Goal: Book appointment/travel/reservation

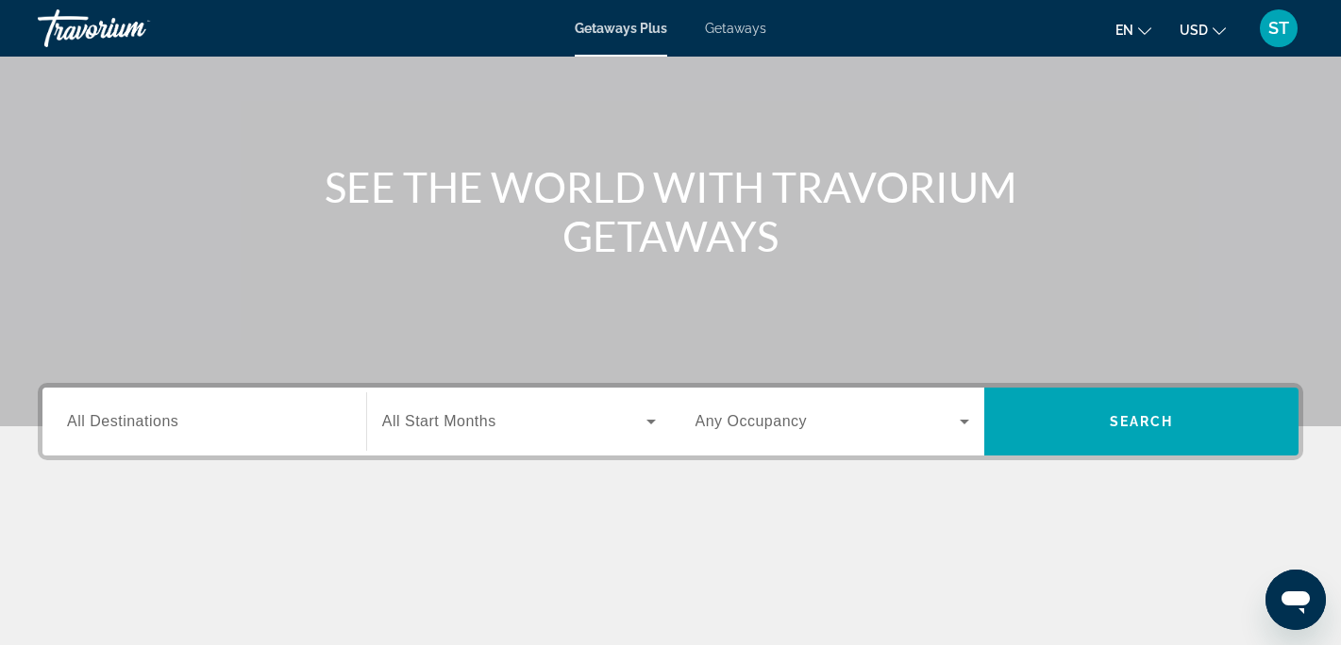
scroll to position [152, 0]
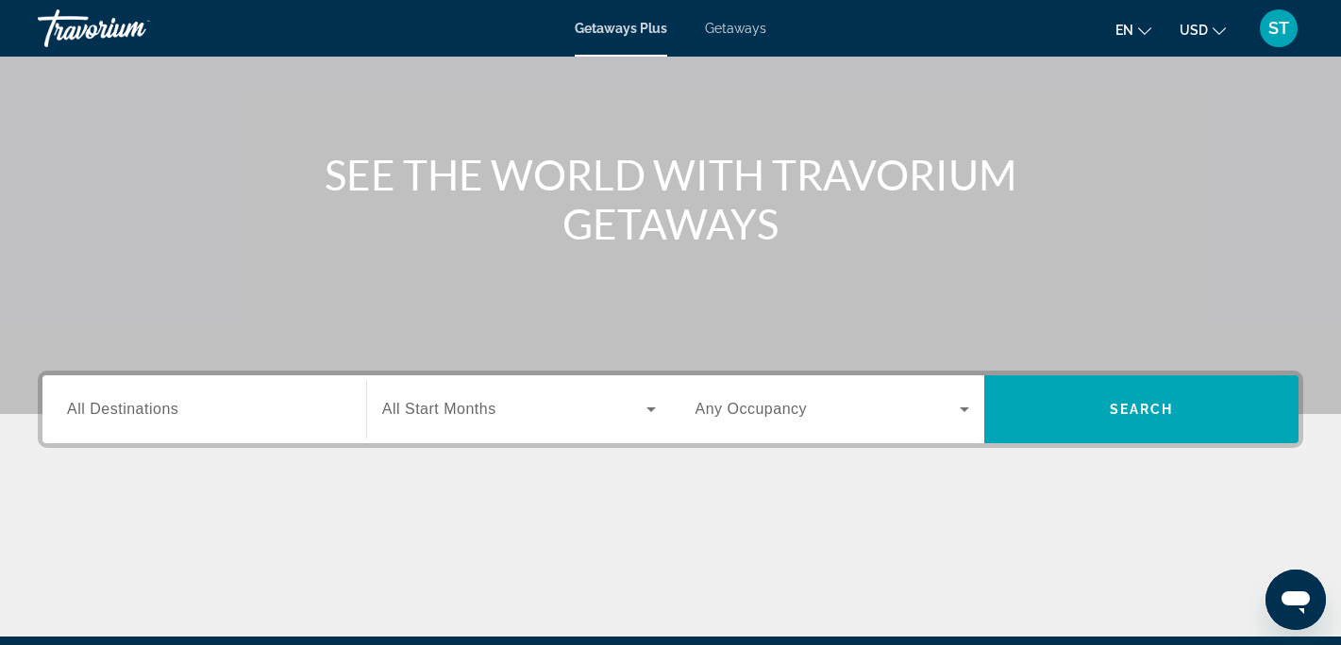
click at [653, 408] on icon "Search widget" at bounding box center [650, 410] width 9 height 5
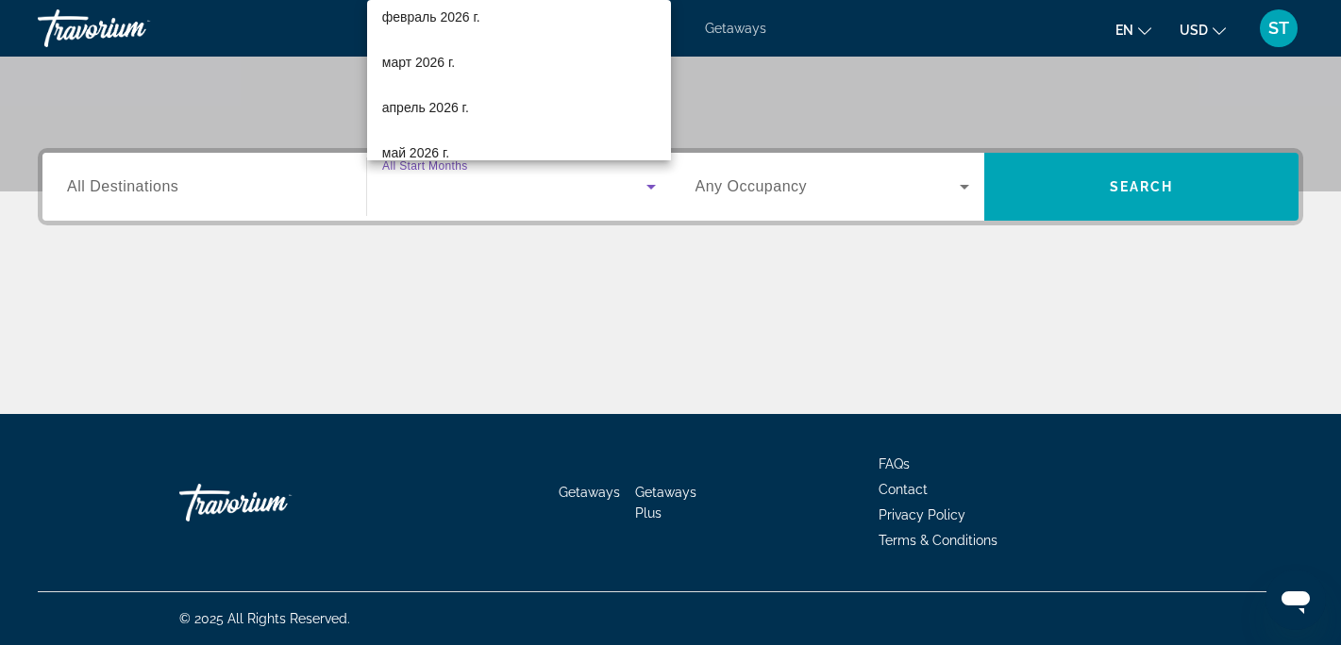
scroll to position [326, 0]
click at [673, 319] on div at bounding box center [670, 322] width 1341 height 645
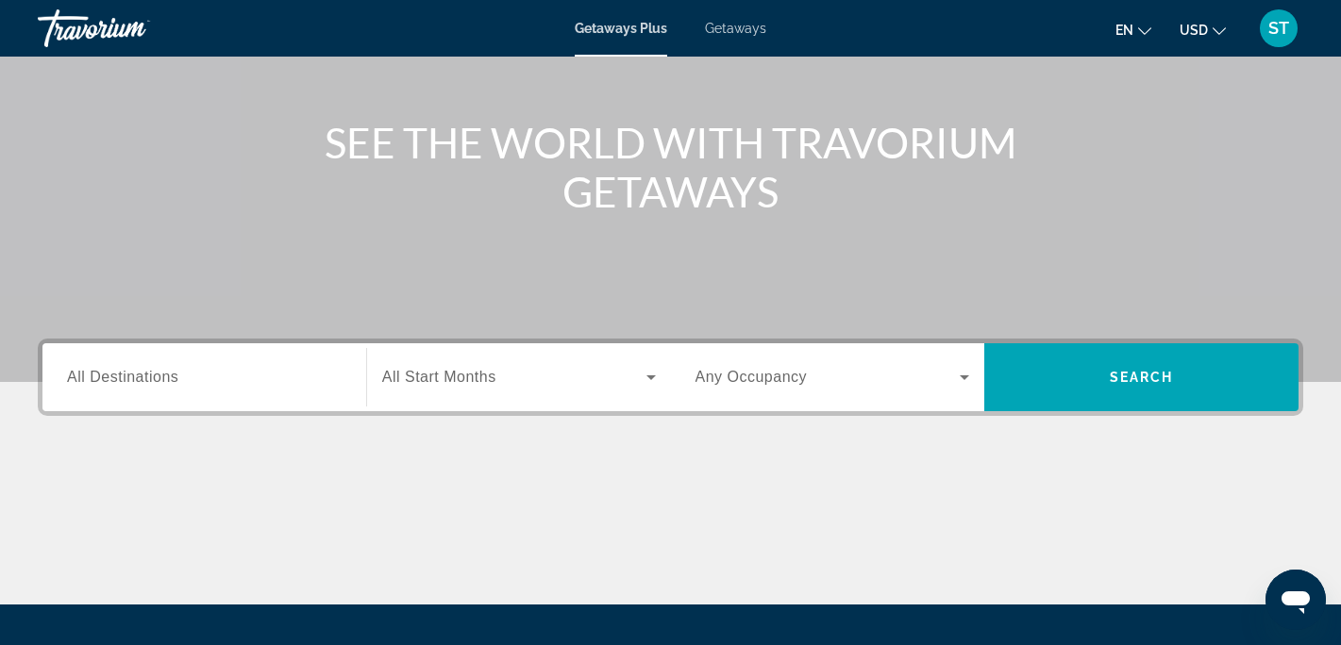
scroll to position [192, 0]
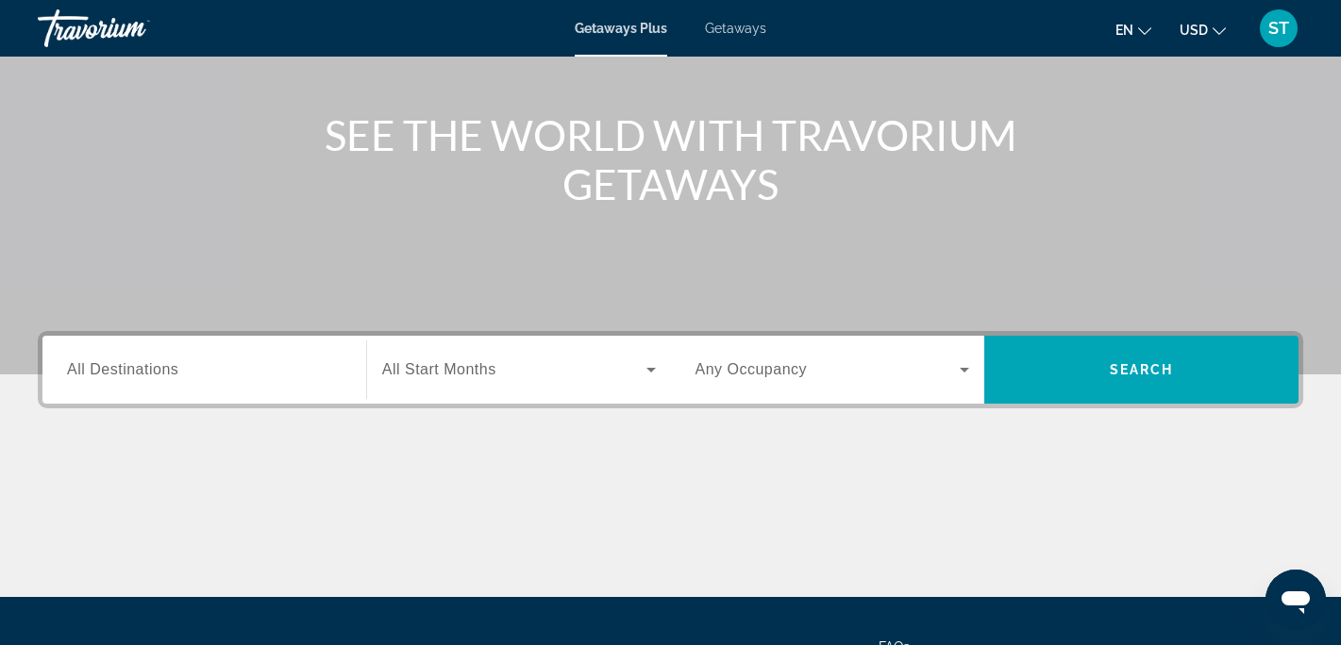
click at [968, 374] on icon "Search widget" at bounding box center [964, 370] width 23 height 23
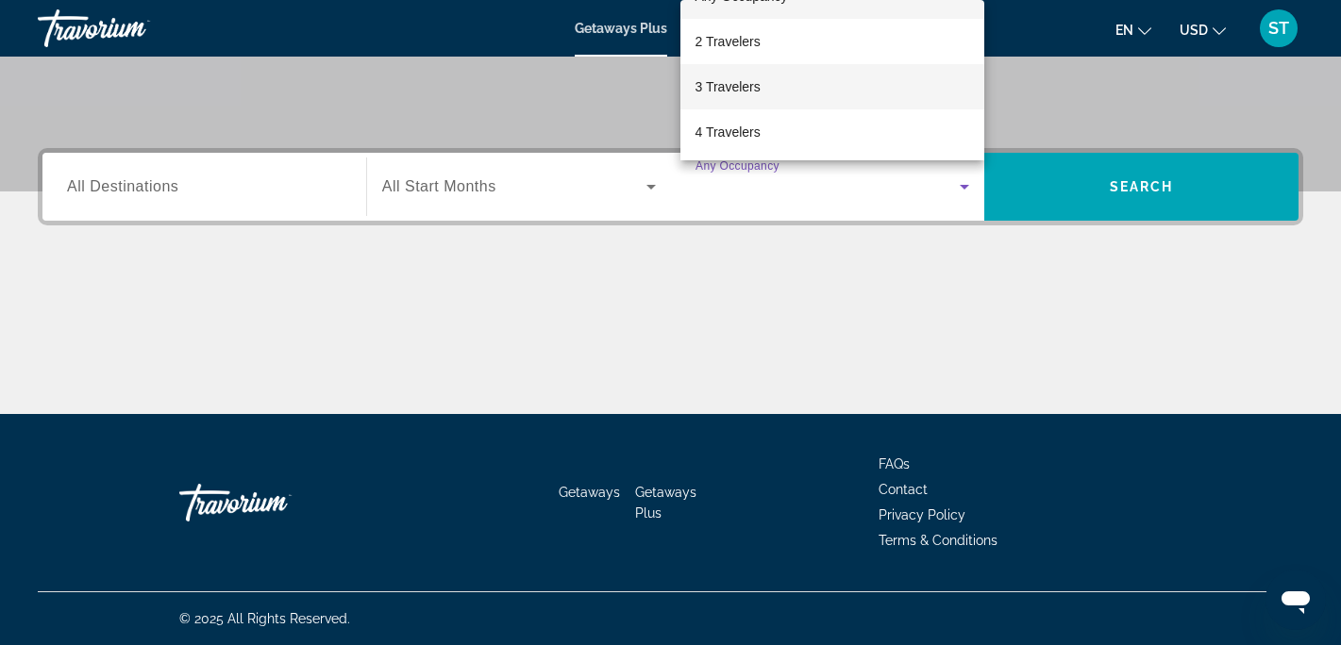
scroll to position [47, 0]
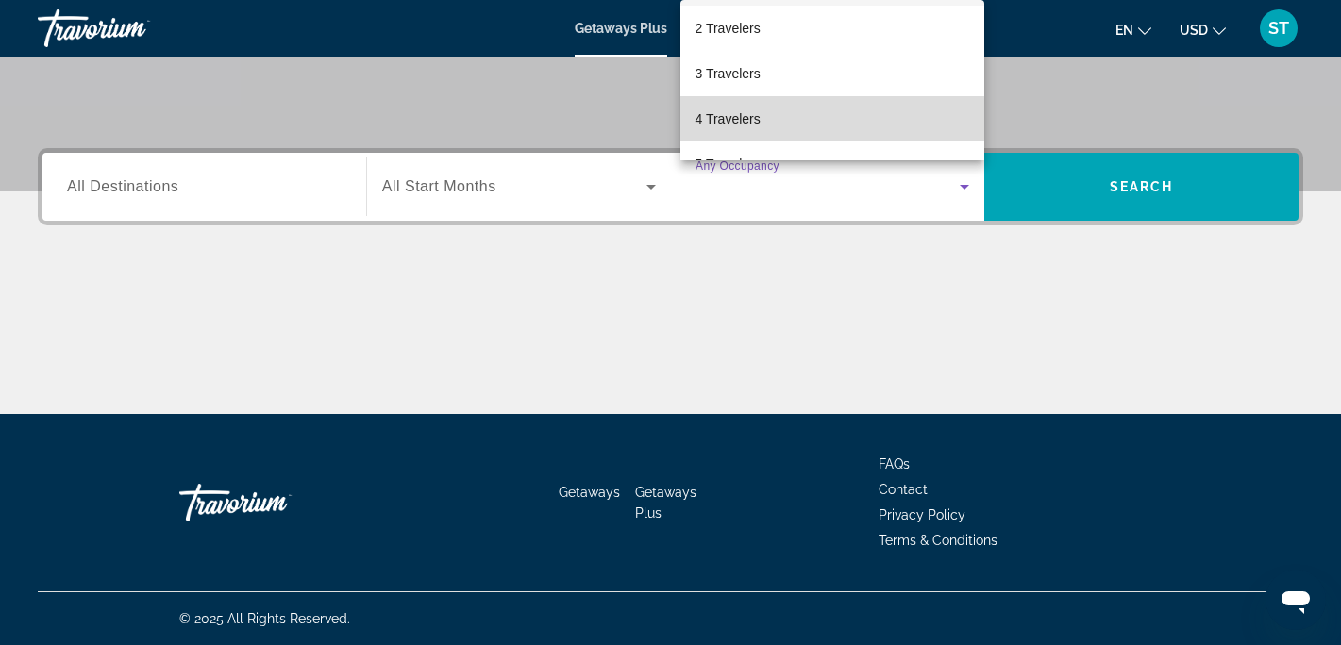
click at [751, 119] on span "4 Travelers" at bounding box center [727, 119] width 65 height 23
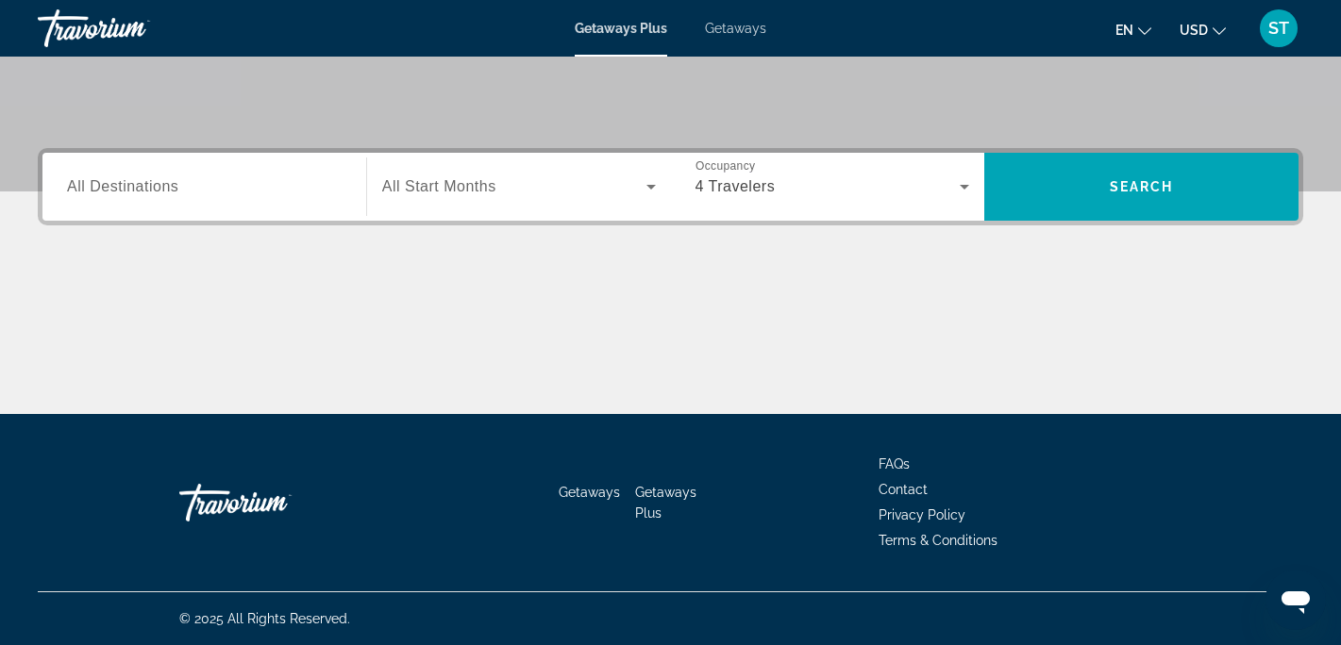
click at [175, 187] on span "All Destinations" at bounding box center [122, 186] width 111 height 16
click at [175, 187] on input "Destination All Destinations" at bounding box center [204, 187] width 275 height 23
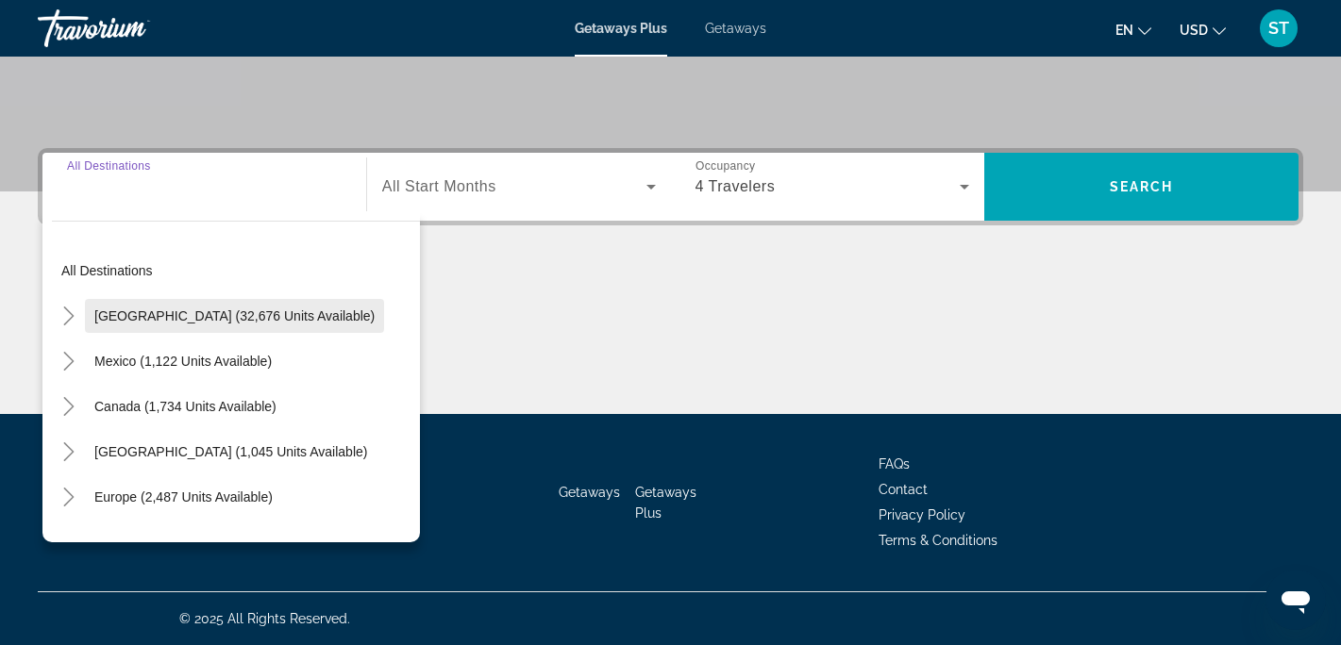
scroll to position [0, 0]
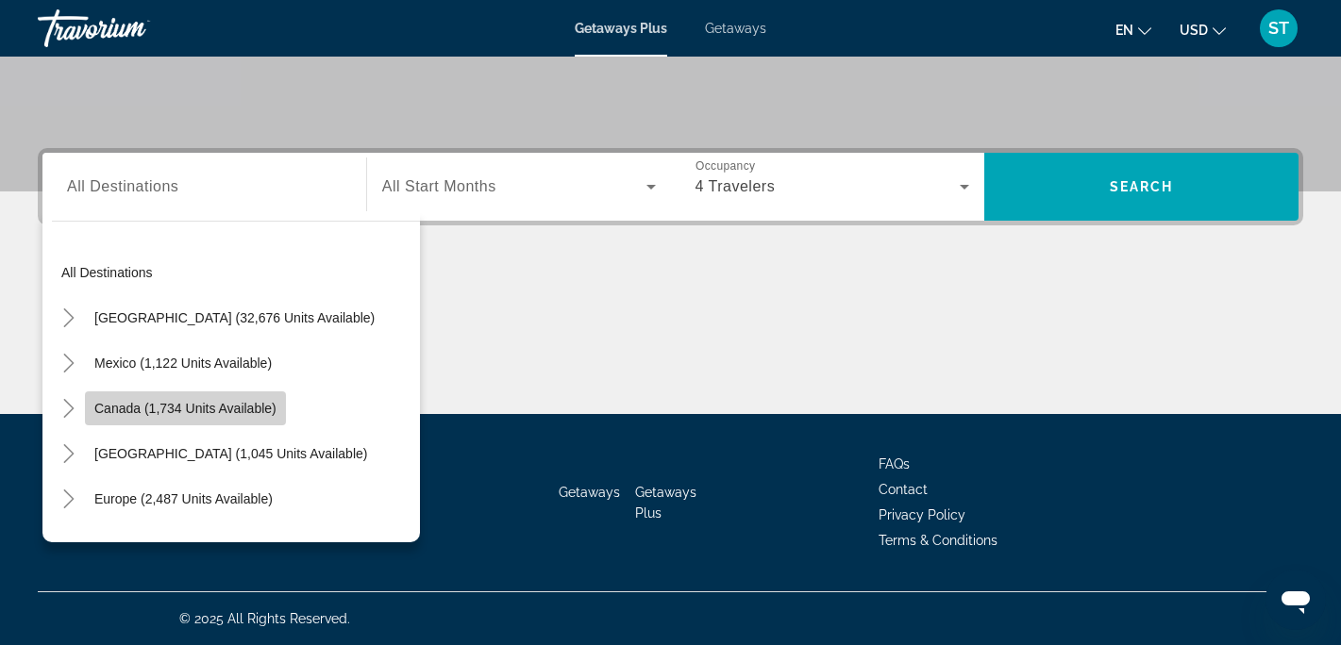
click at [191, 409] on span "Canada (1,734 units available)" at bounding box center [185, 408] width 182 height 15
type input "**********"
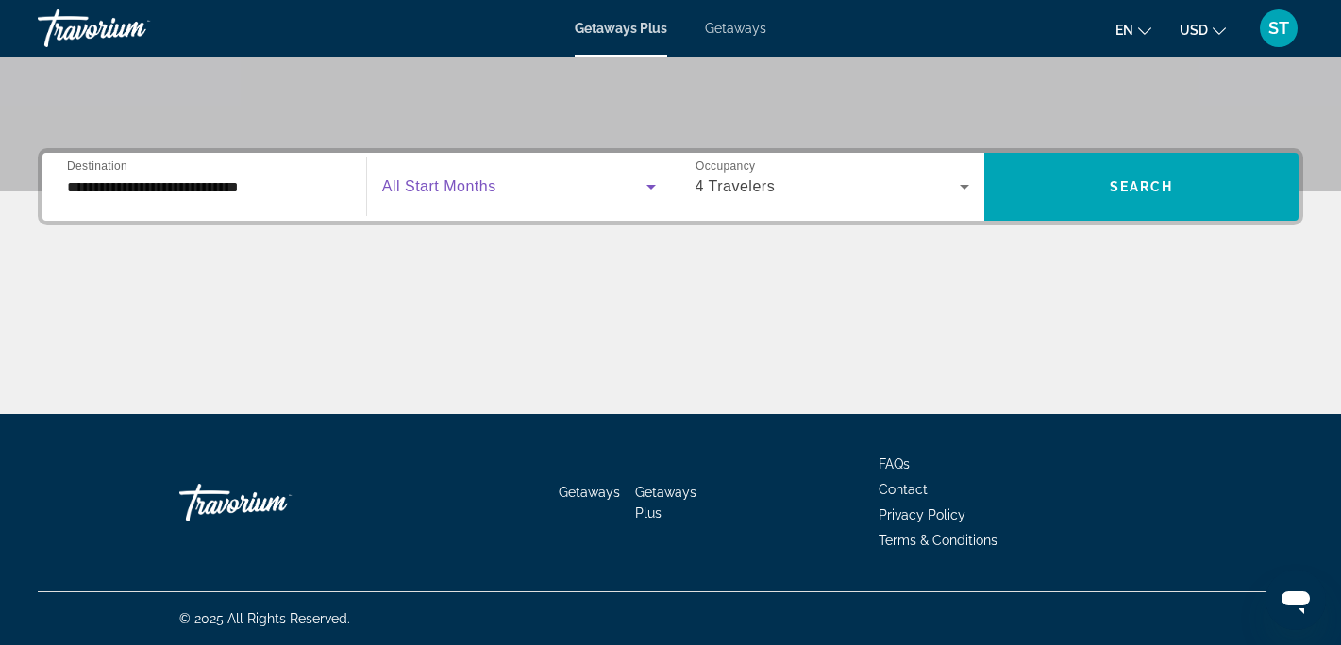
click at [649, 182] on icon "Search widget" at bounding box center [651, 186] width 23 height 23
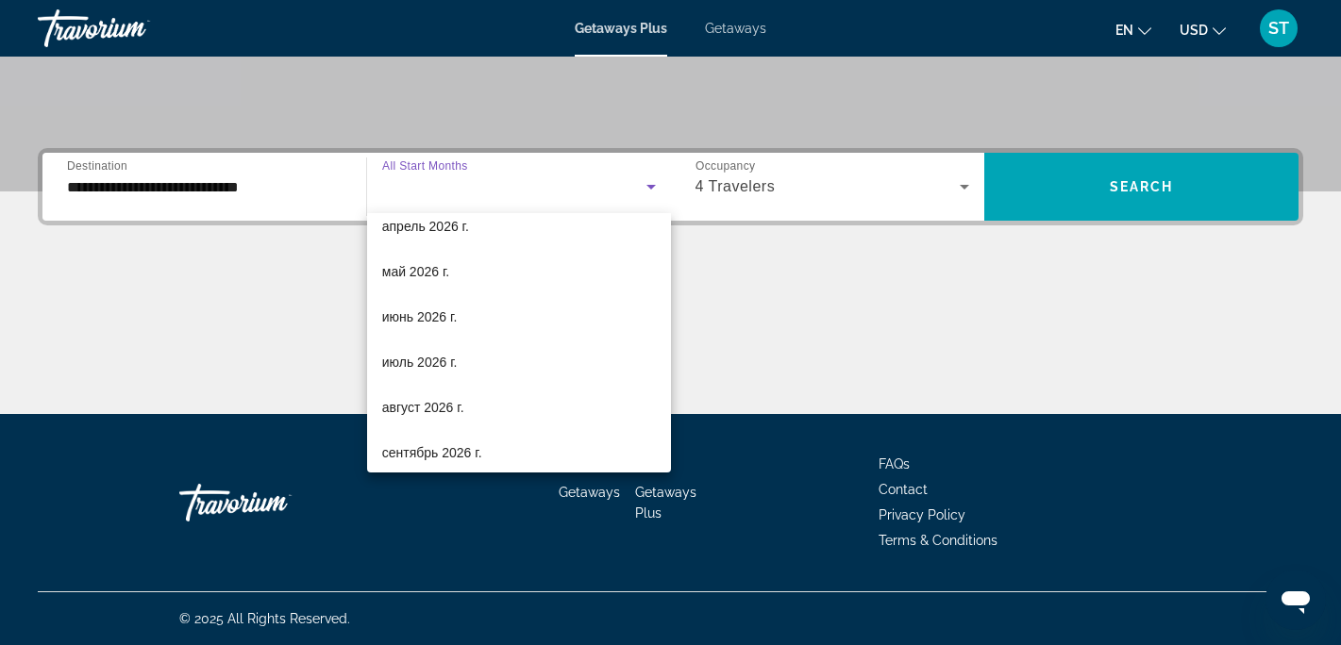
scroll to position [384, 0]
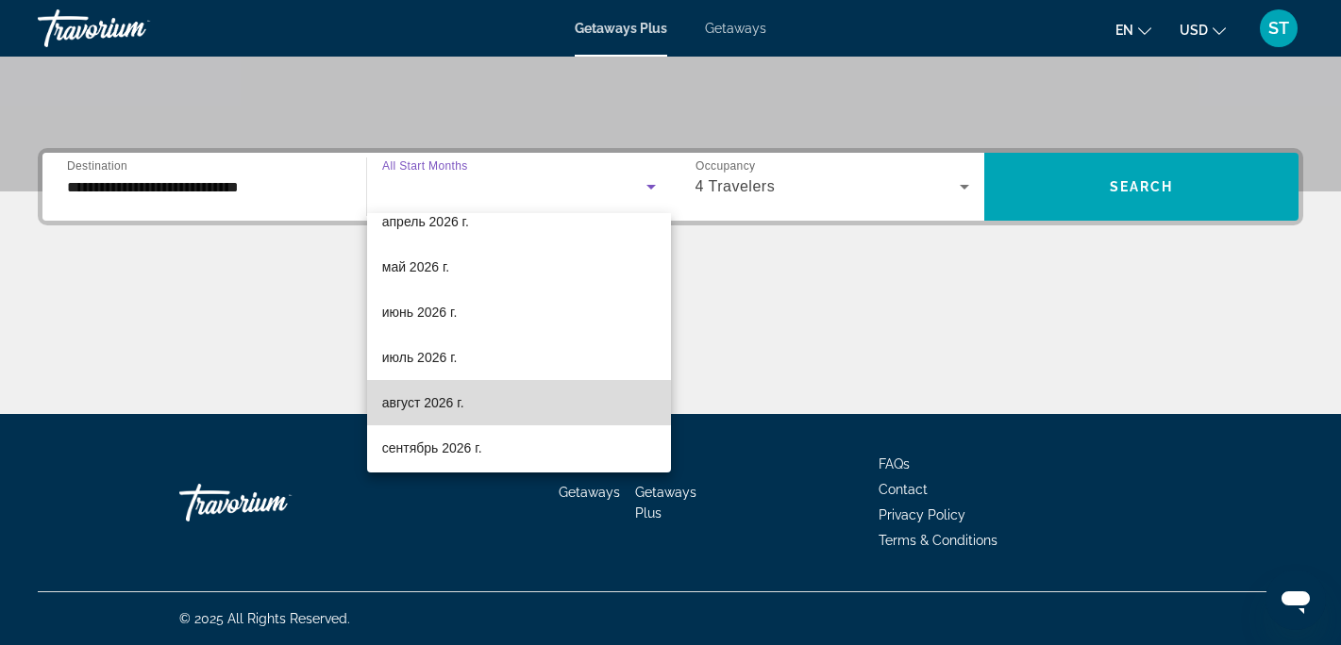
click at [428, 403] on span "август 2026 г." at bounding box center [423, 403] width 82 height 23
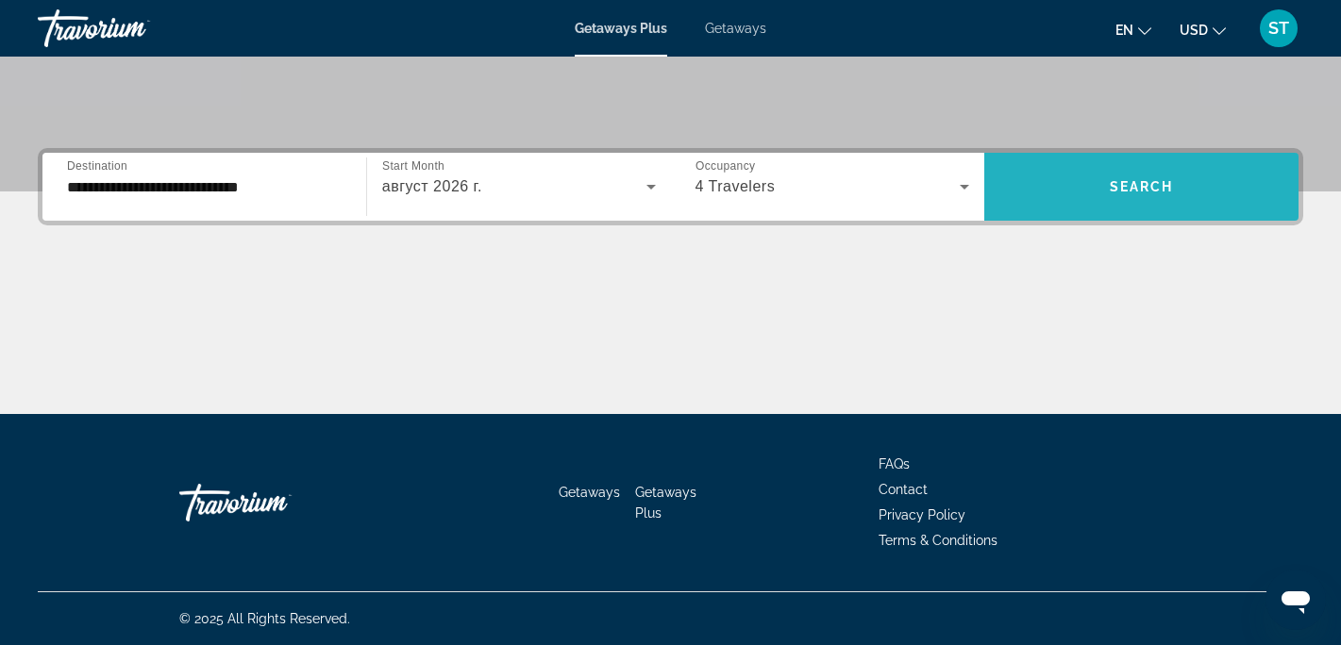
click at [1134, 185] on span "Search" at bounding box center [1142, 186] width 64 height 15
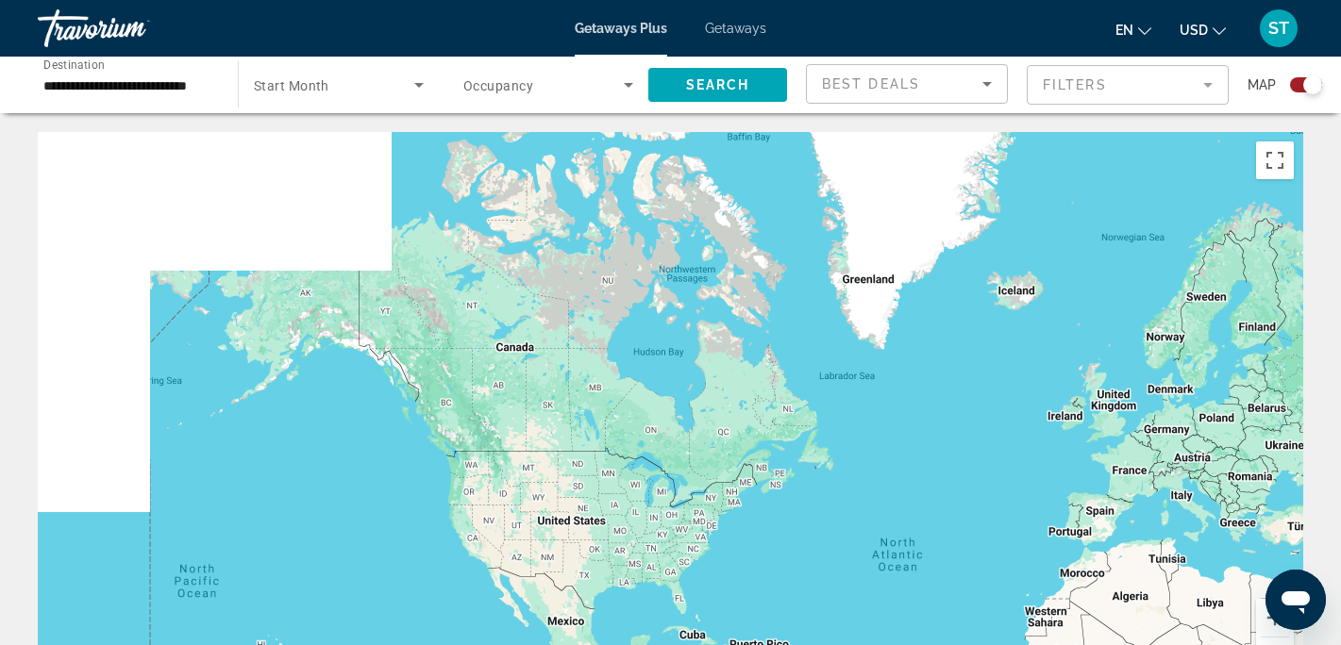
drag, startPoint x: 285, startPoint y: 265, endPoint x: 571, endPoint y: 434, distance: 332.0
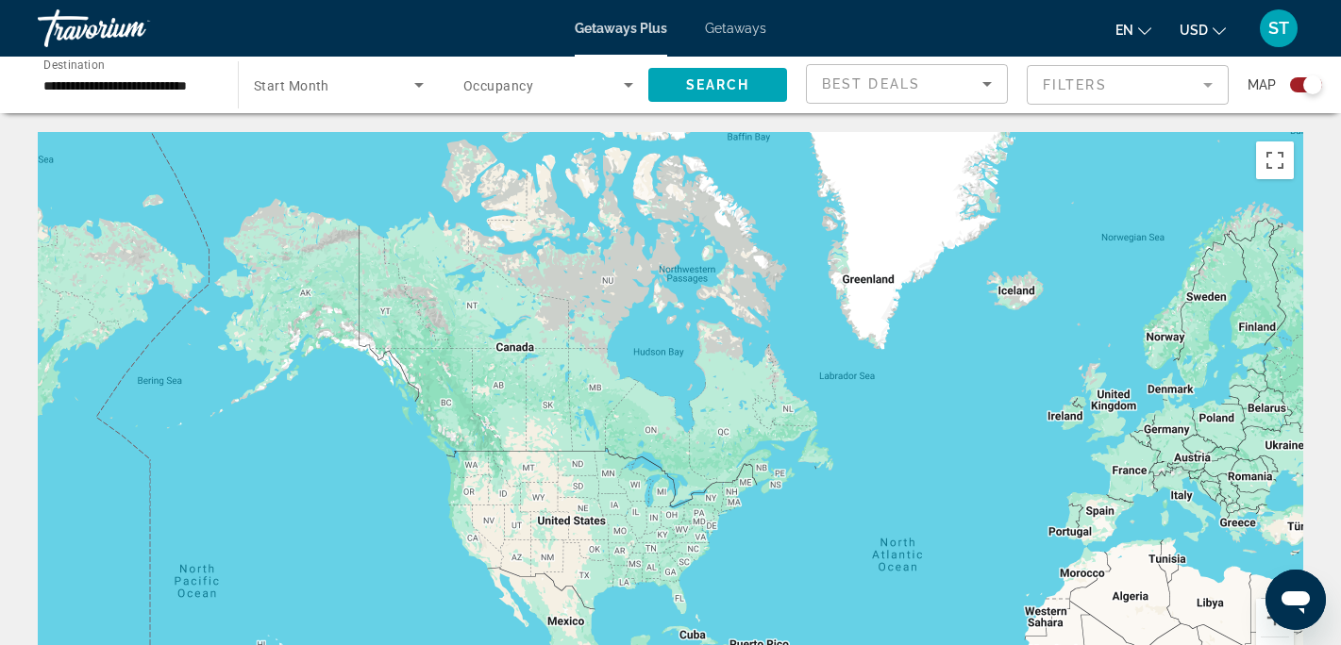
click at [571, 434] on div "Main content" at bounding box center [670, 415] width 1265 height 566
click at [1261, 624] on button "Zoom in" at bounding box center [1275, 618] width 38 height 38
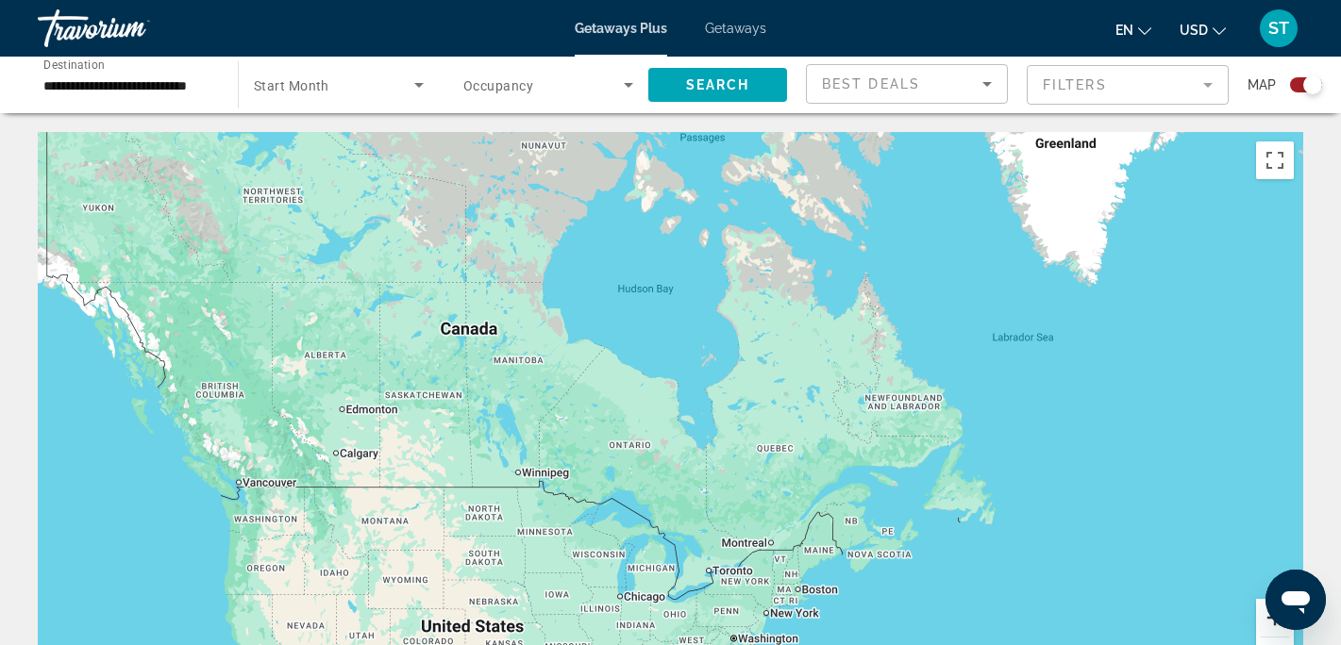
click at [1261, 624] on button "Zoom in" at bounding box center [1275, 618] width 38 height 38
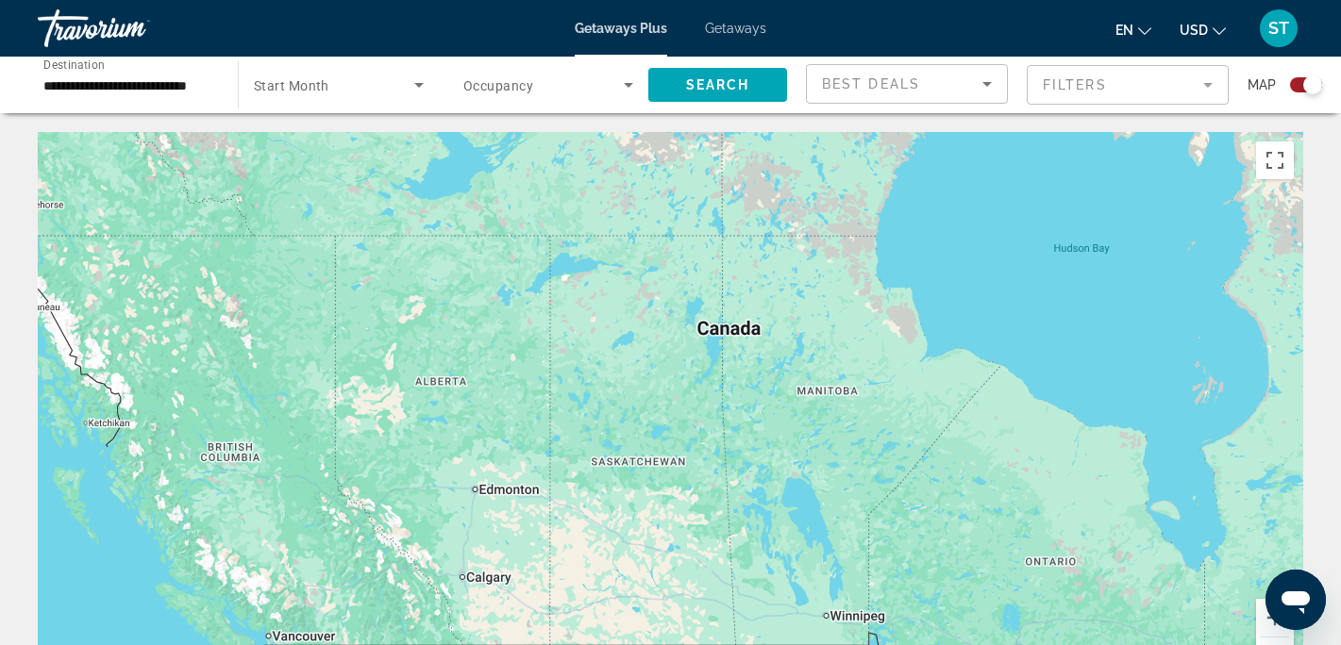
drag, startPoint x: 448, startPoint y: 402, endPoint x: 924, endPoint y: 490, distance: 483.6
click at [924, 490] on div "Main content" at bounding box center [670, 415] width 1265 height 566
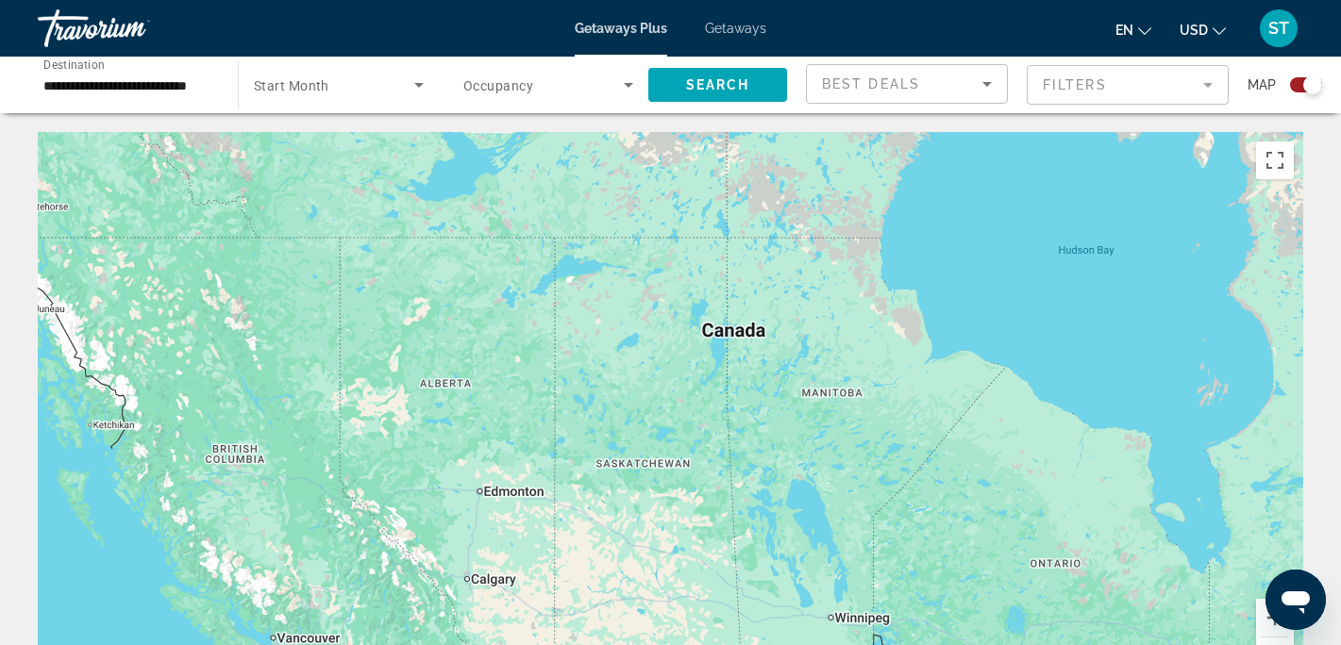
click at [628, 92] on icon "Search widget" at bounding box center [628, 85] width 23 height 23
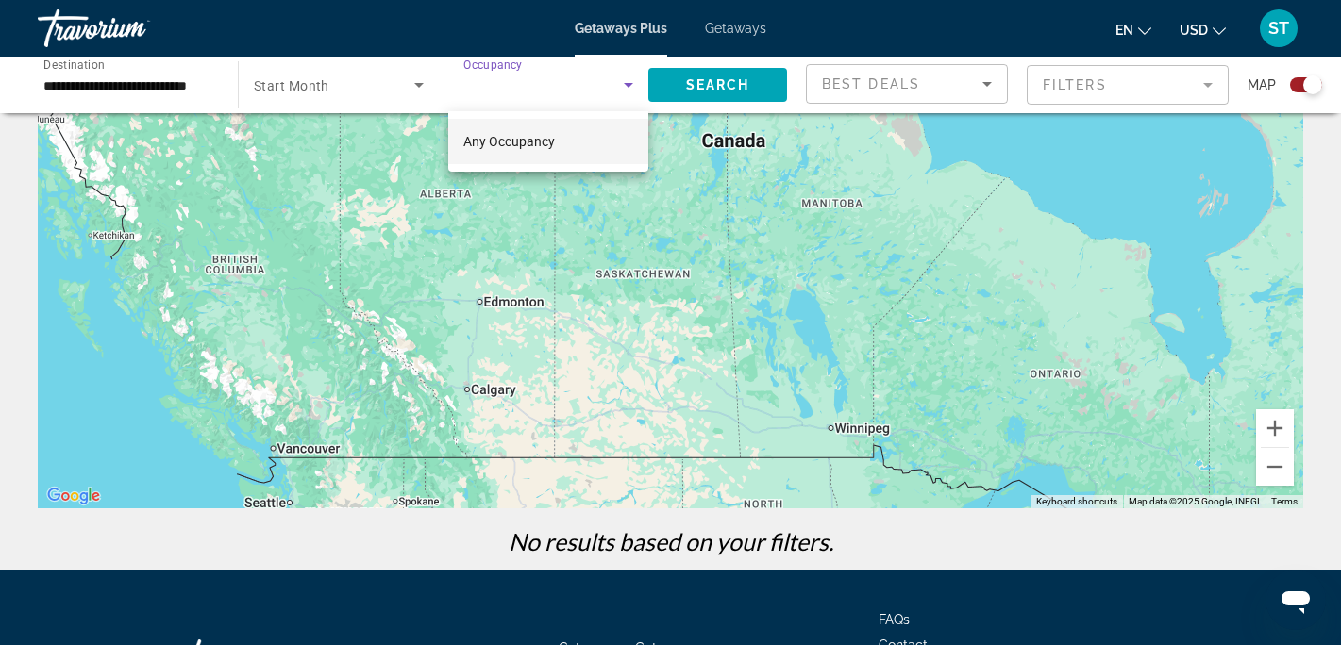
scroll to position [192, 0]
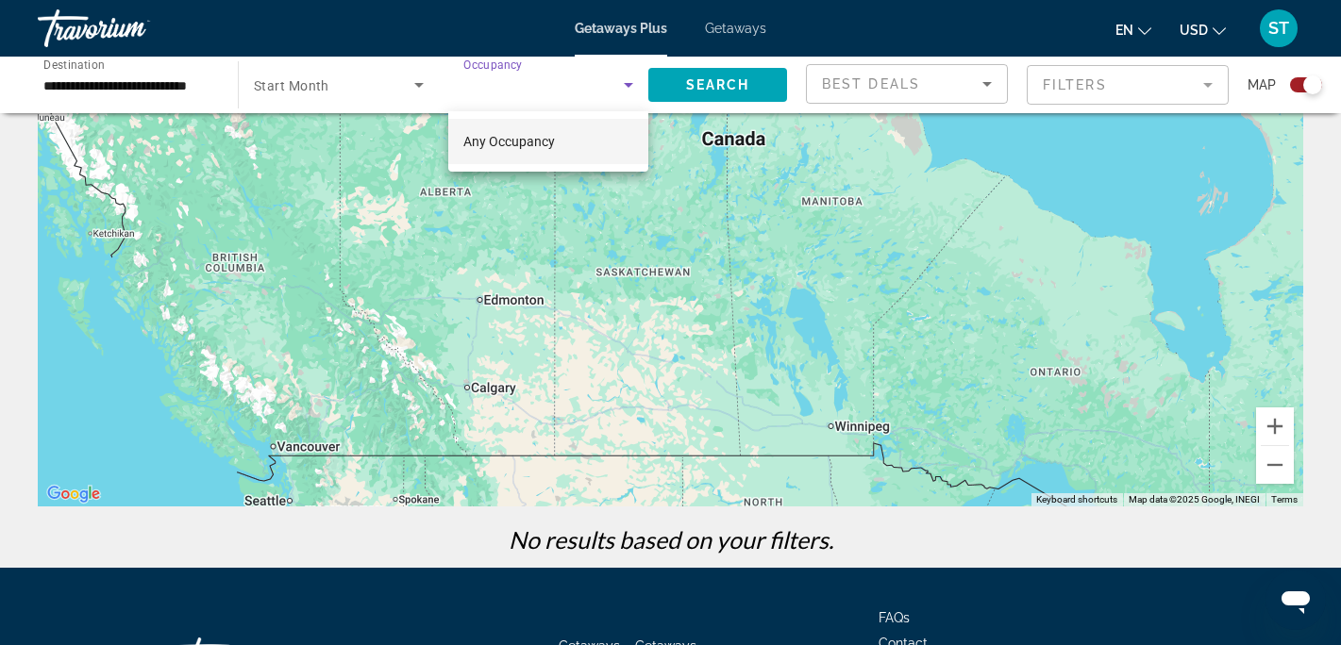
click at [525, 147] on span "Any Occupancy" at bounding box center [509, 141] width 92 height 15
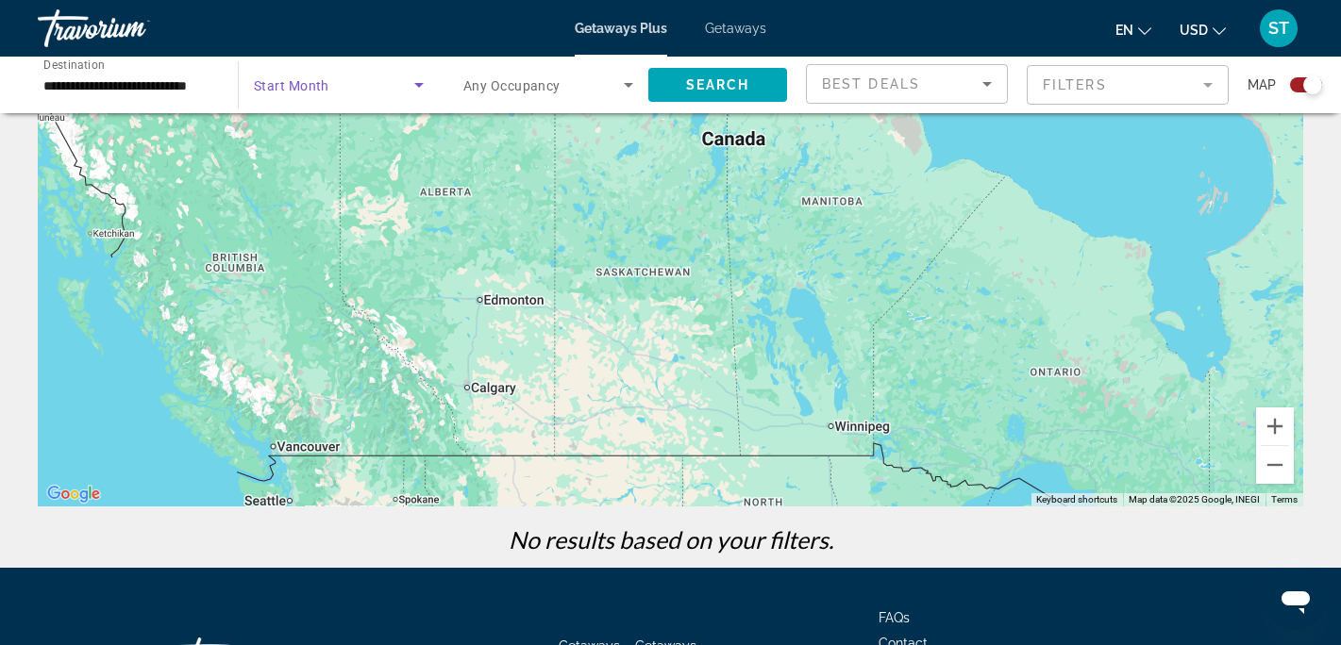
click at [422, 85] on icon "Search widget" at bounding box center [419, 85] width 23 height 23
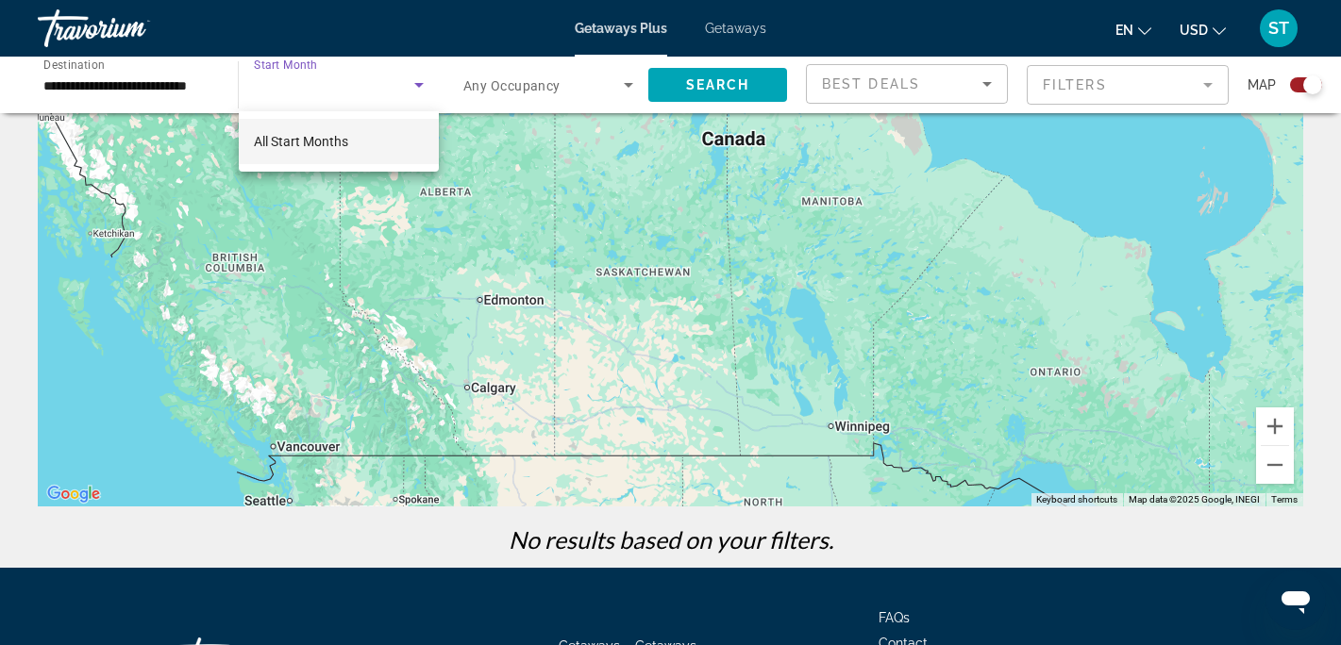
click at [155, 92] on div at bounding box center [670, 322] width 1341 height 645
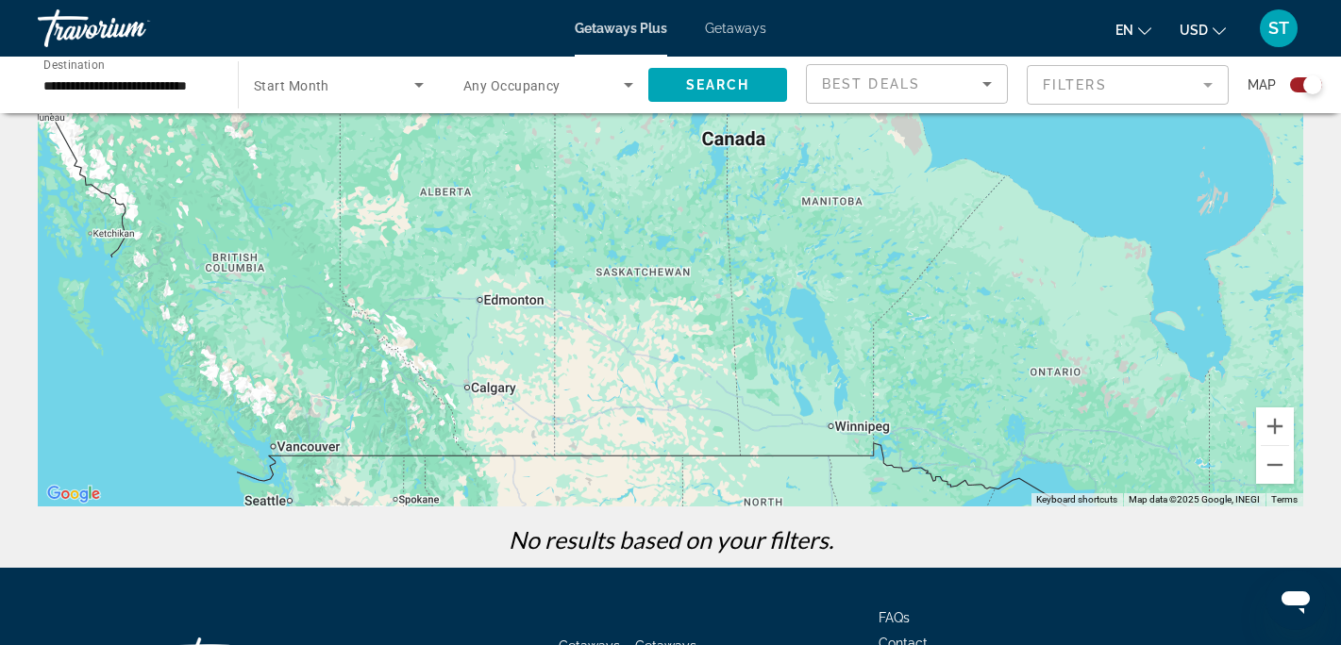
click at [1209, 83] on mat-form-field "Filters" at bounding box center [1128, 85] width 202 height 40
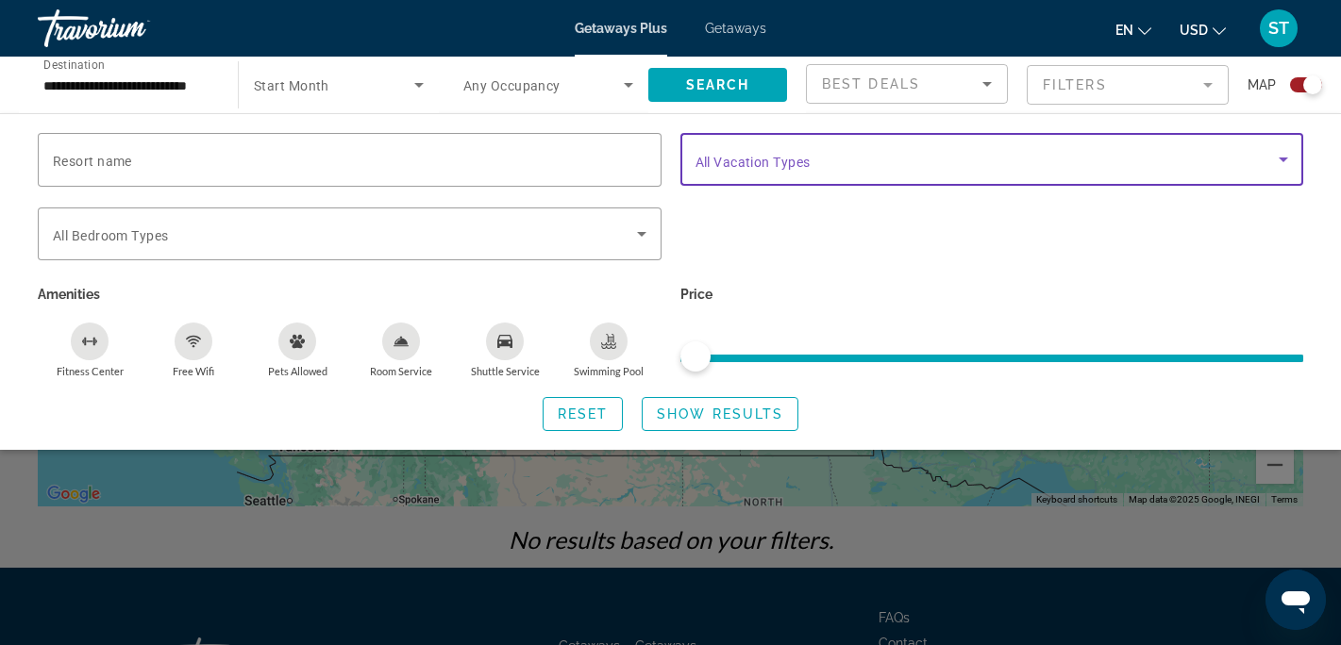
click at [1291, 160] on icon "Search widget" at bounding box center [1283, 159] width 23 height 23
click at [1293, 160] on icon "Search widget" at bounding box center [1283, 159] width 23 height 23
click at [1282, 164] on icon "Search widget" at bounding box center [1283, 159] width 23 height 23
click at [746, 33] on span "Getaways" at bounding box center [735, 28] width 61 height 15
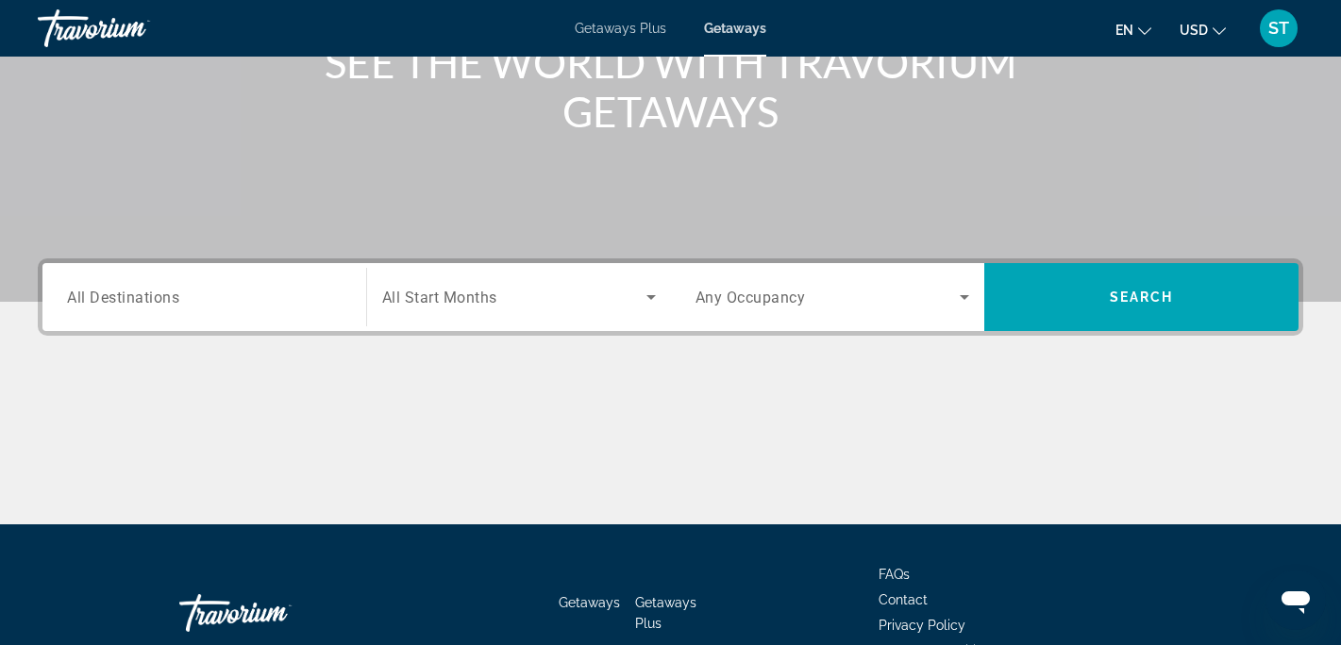
scroll to position [274, 0]
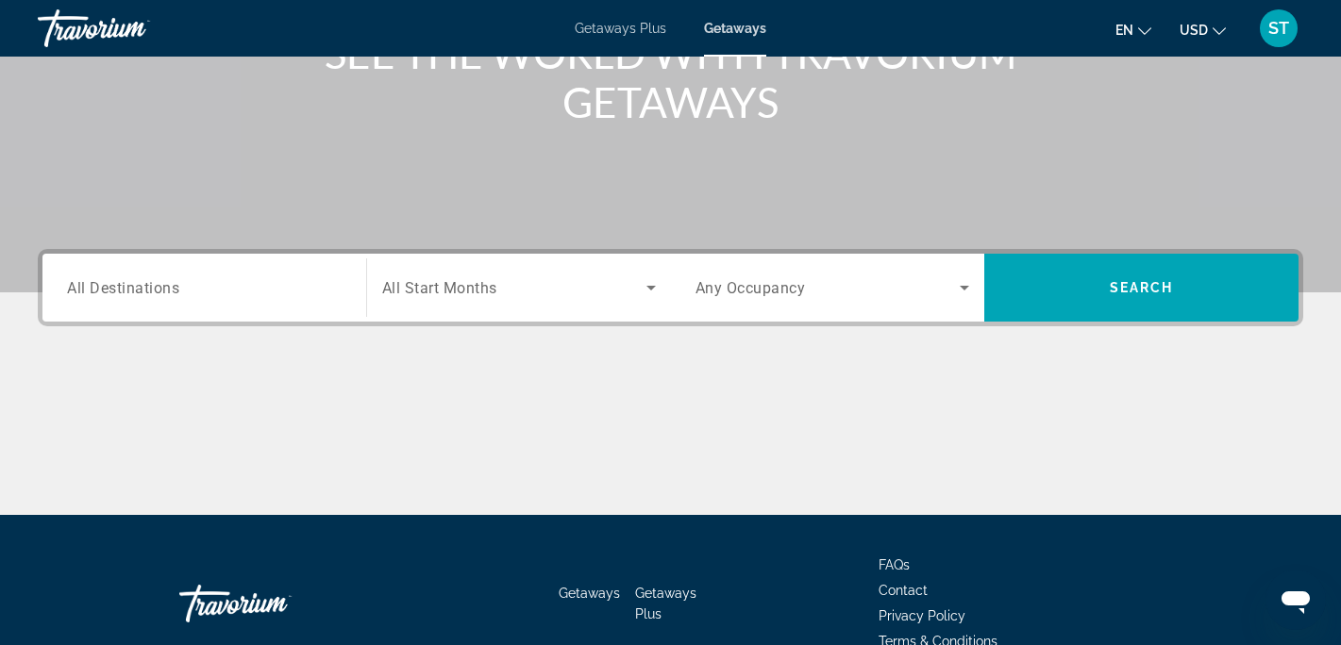
click at [170, 274] on div "Search widget" at bounding box center [204, 288] width 275 height 54
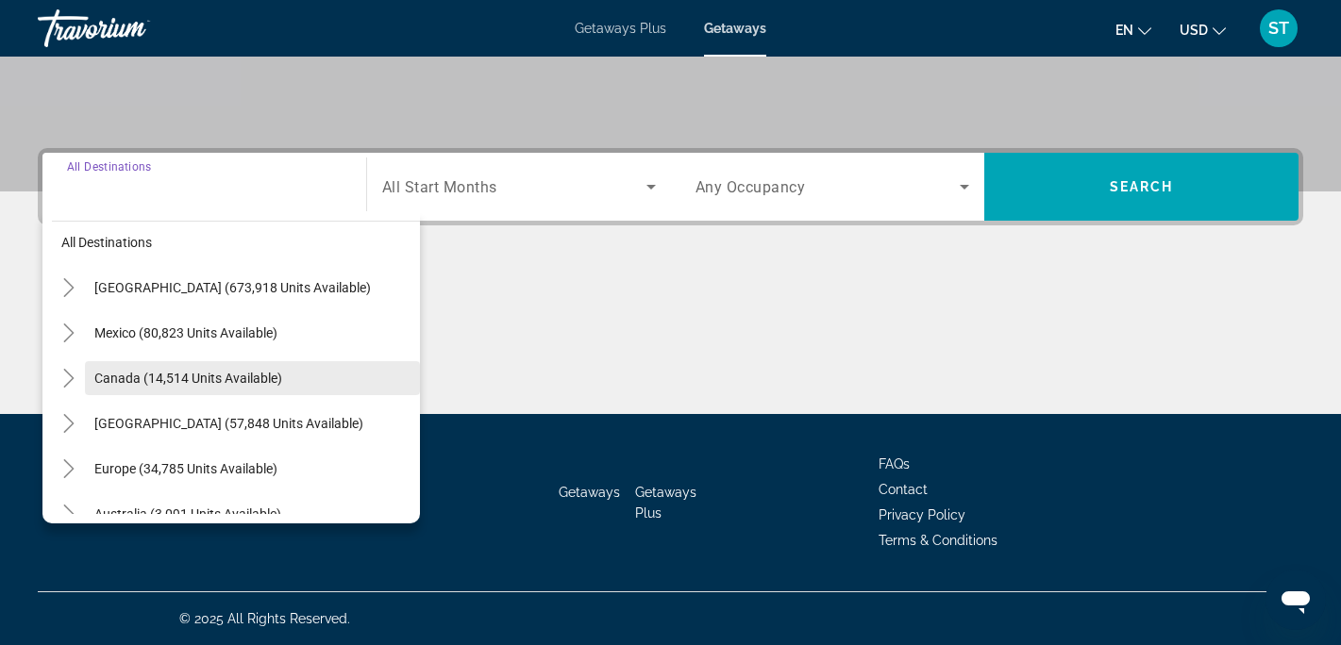
scroll to position [4, 0]
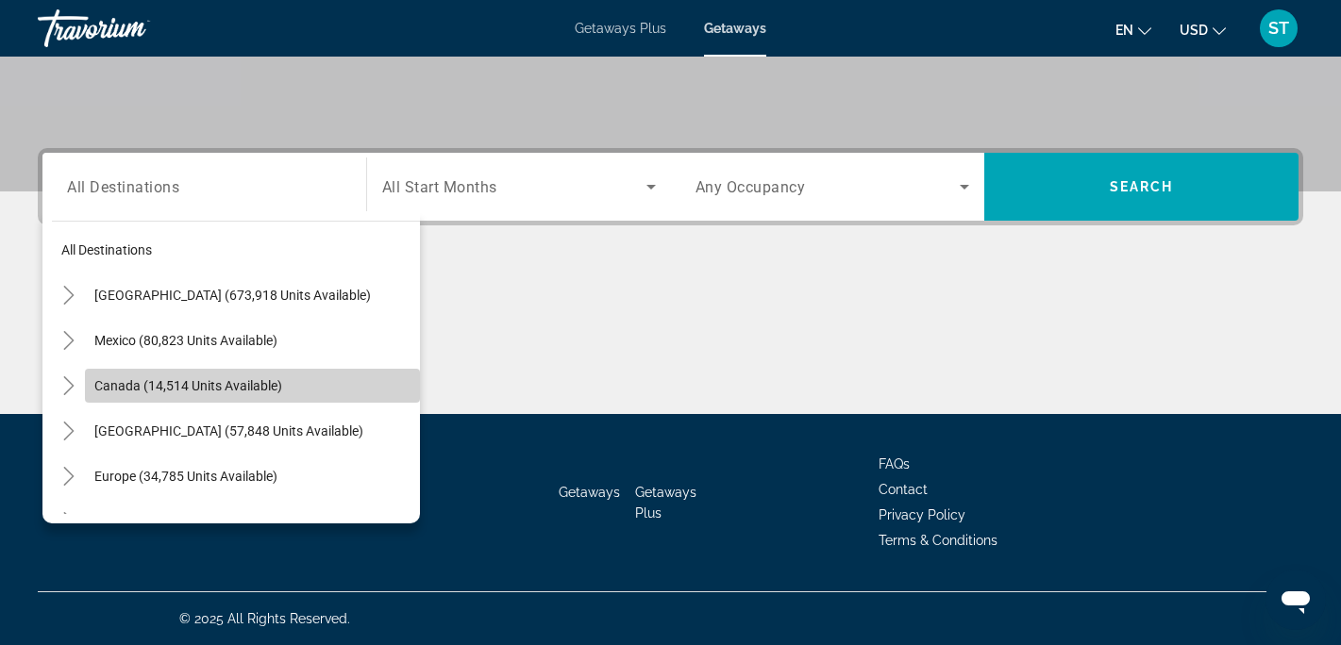
click at [176, 389] on span "Canada (14,514 units available)" at bounding box center [188, 385] width 188 height 15
type input "**********"
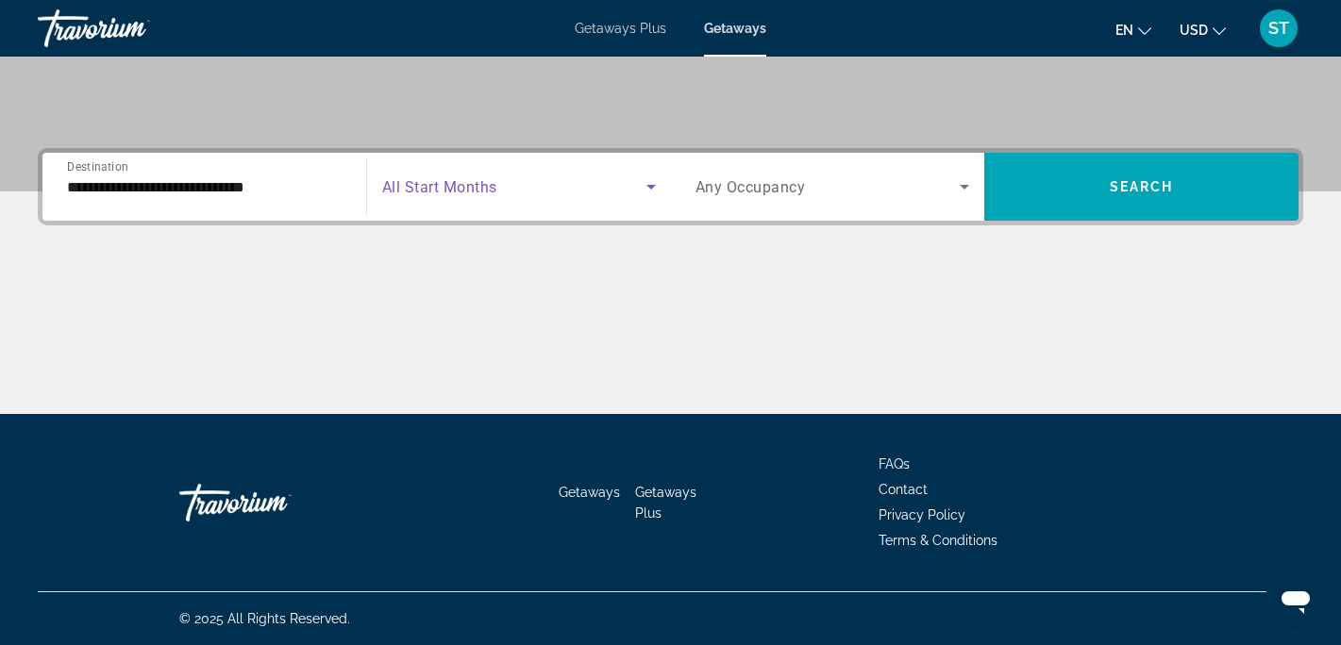
click at [655, 186] on icon "Search widget" at bounding box center [651, 186] width 23 height 23
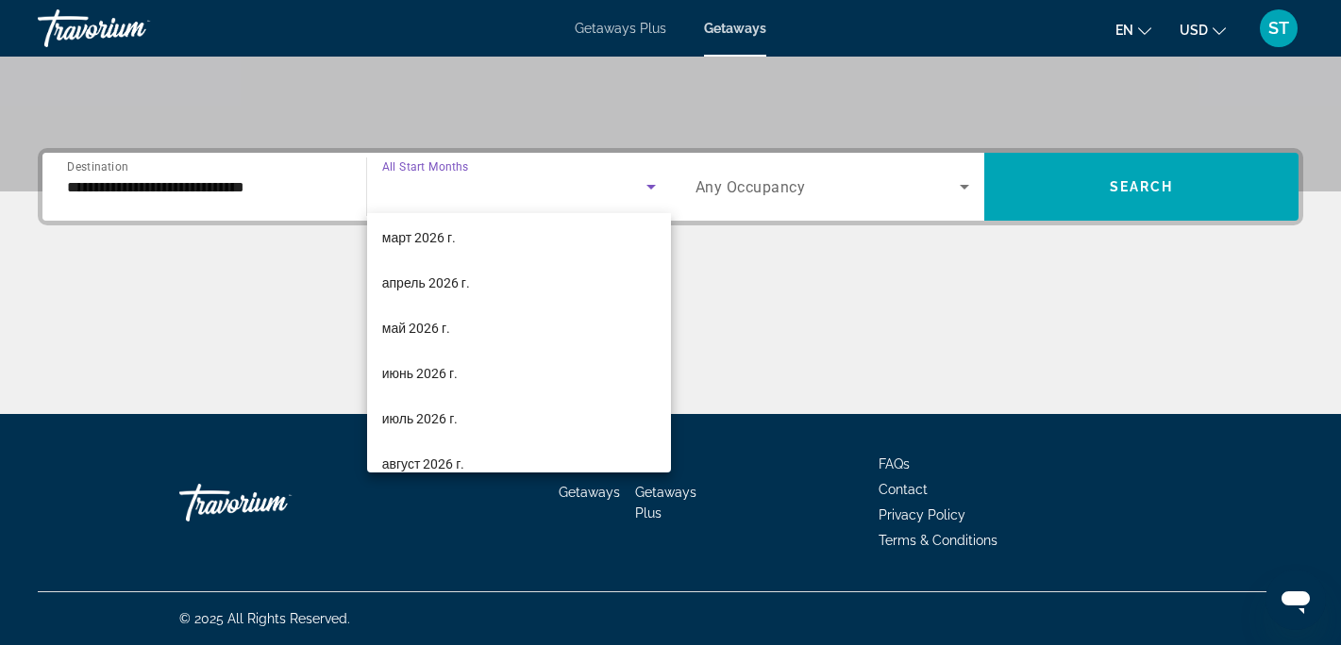
scroll to position [327, 0]
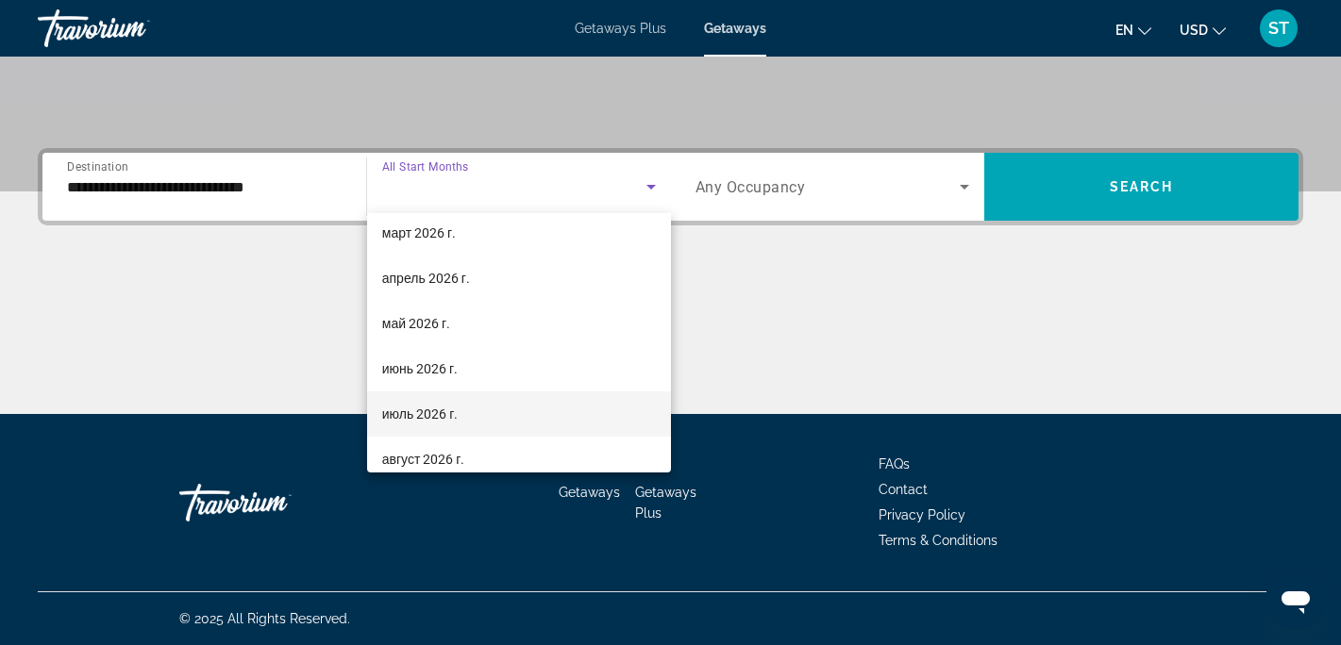
click at [448, 413] on span "июль 2026 г." at bounding box center [420, 414] width 76 height 23
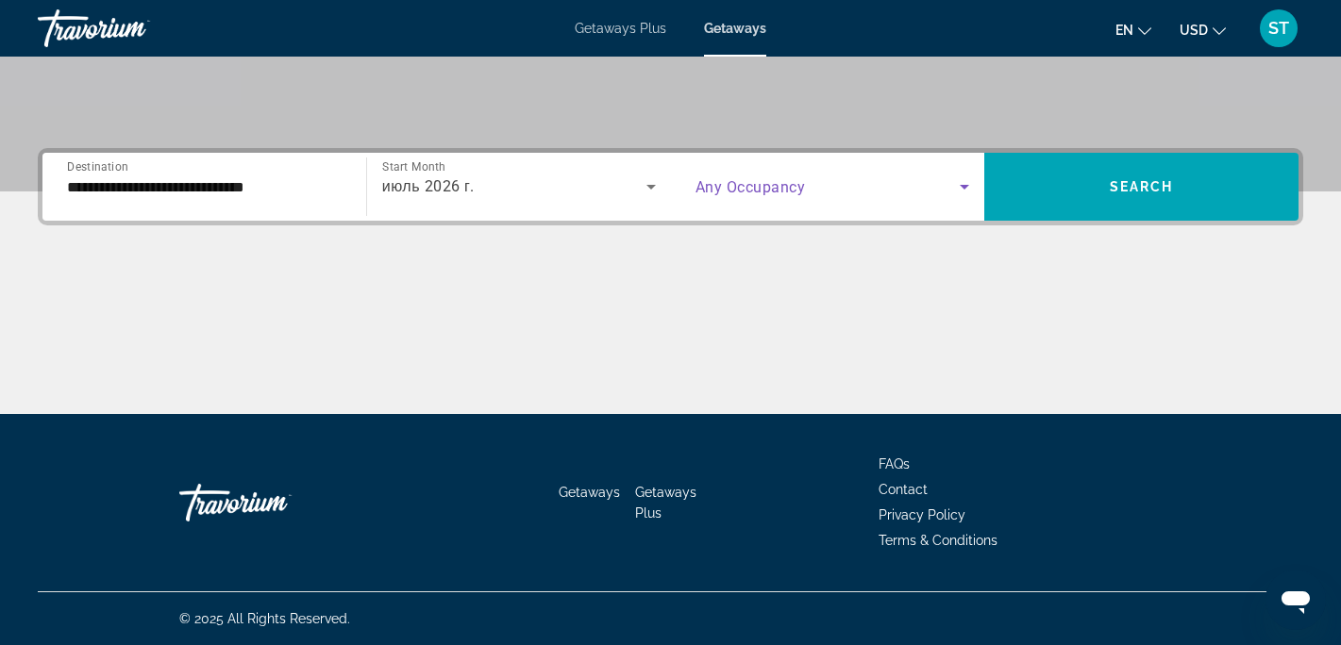
click at [967, 187] on icon "Search widget" at bounding box center [964, 186] width 23 height 23
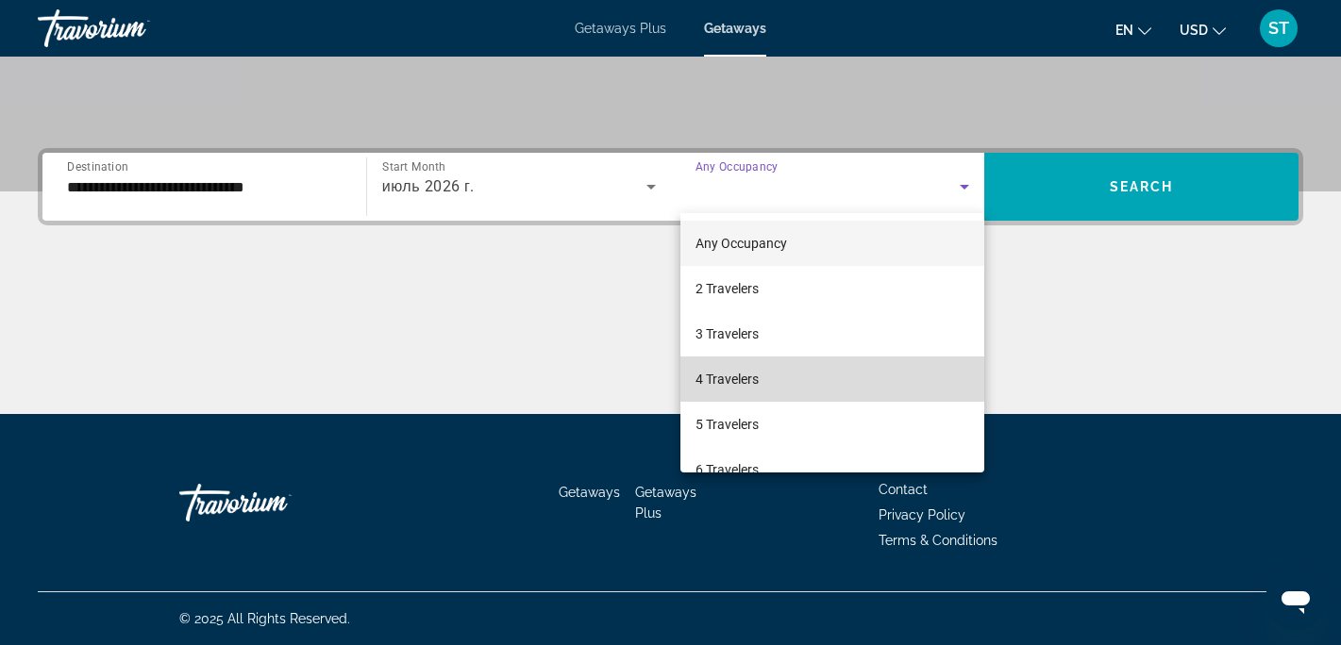
click at [732, 388] on span "4 Travelers" at bounding box center [726, 379] width 63 height 23
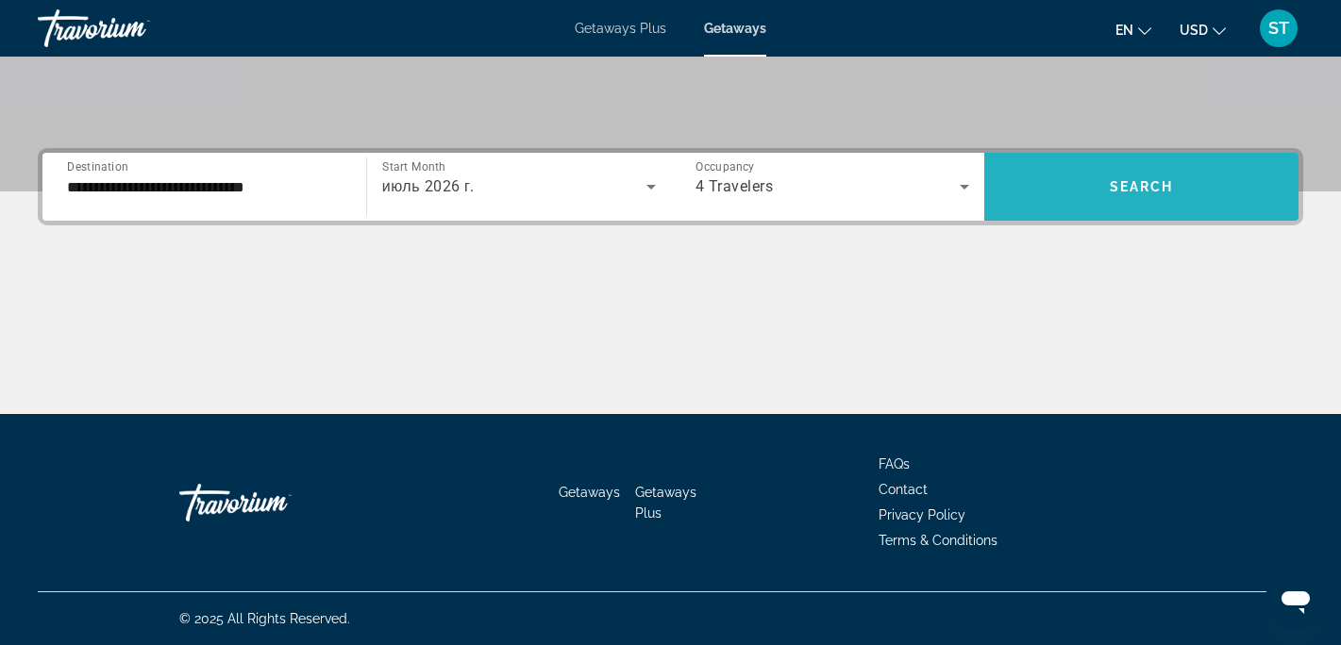
click at [1184, 172] on span "Search widget" at bounding box center [1141, 186] width 314 height 45
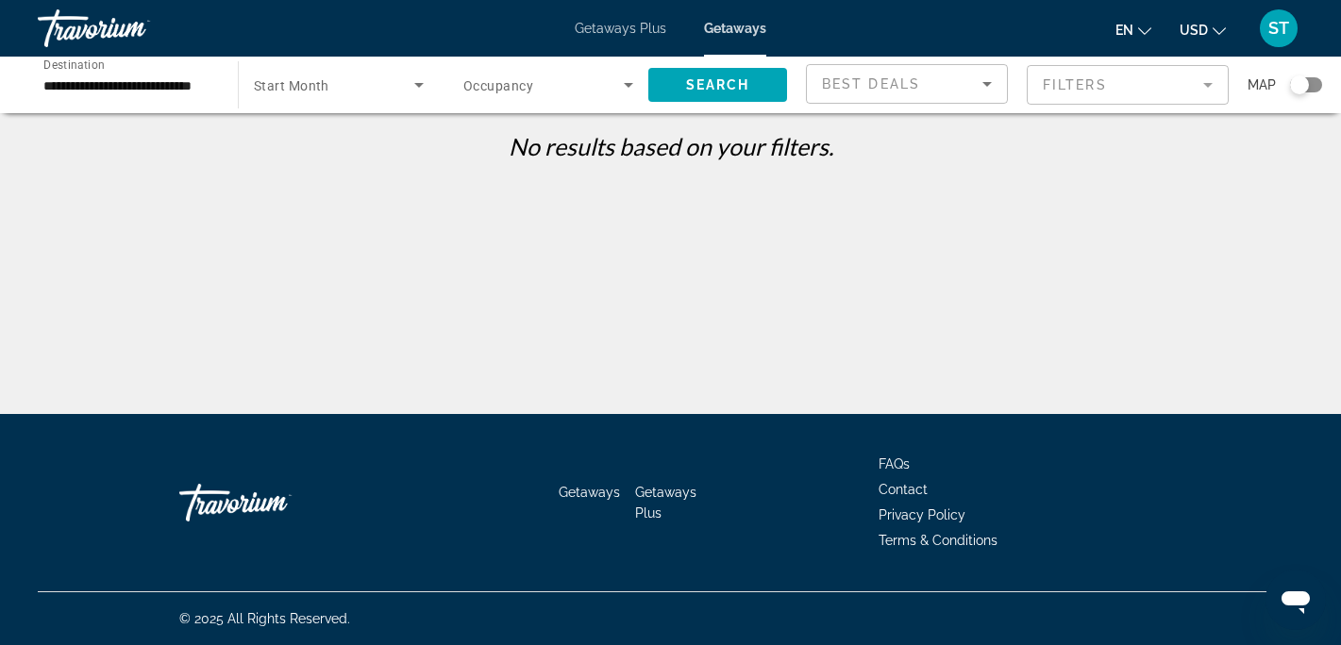
click at [417, 86] on icon "Search widget" at bounding box center [419, 85] width 23 height 23
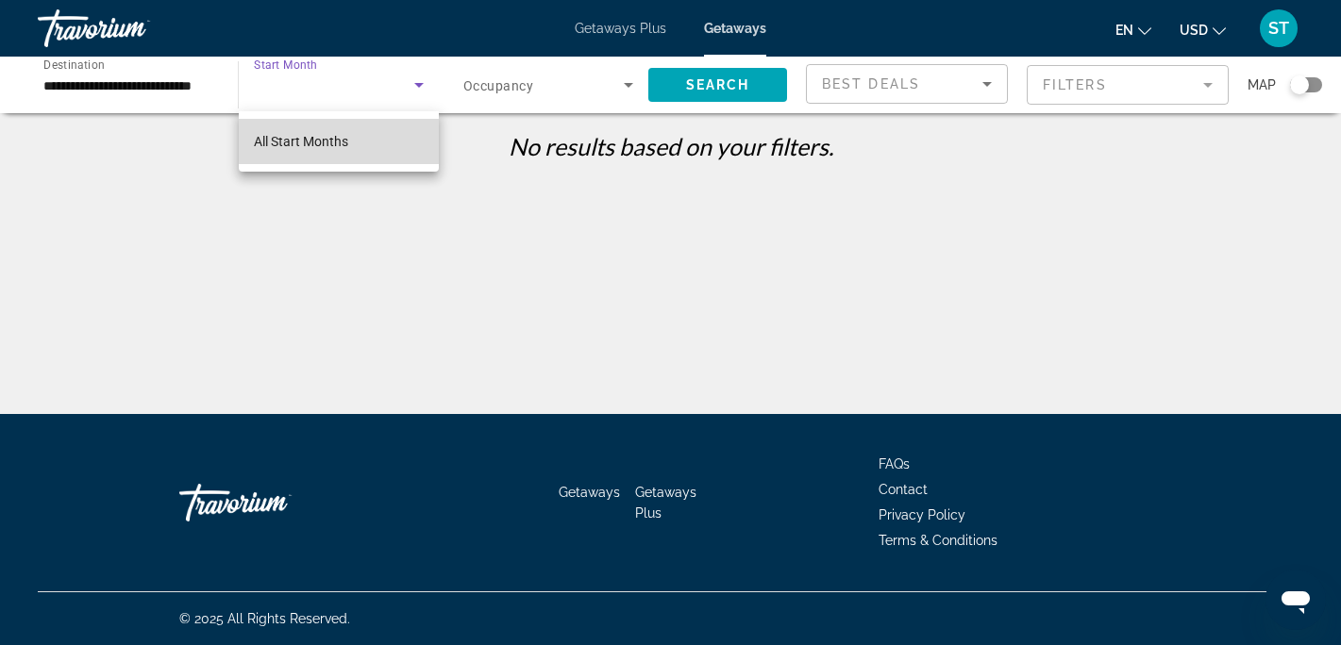
click at [348, 146] on mat-option "All Start Months" at bounding box center [339, 141] width 200 height 45
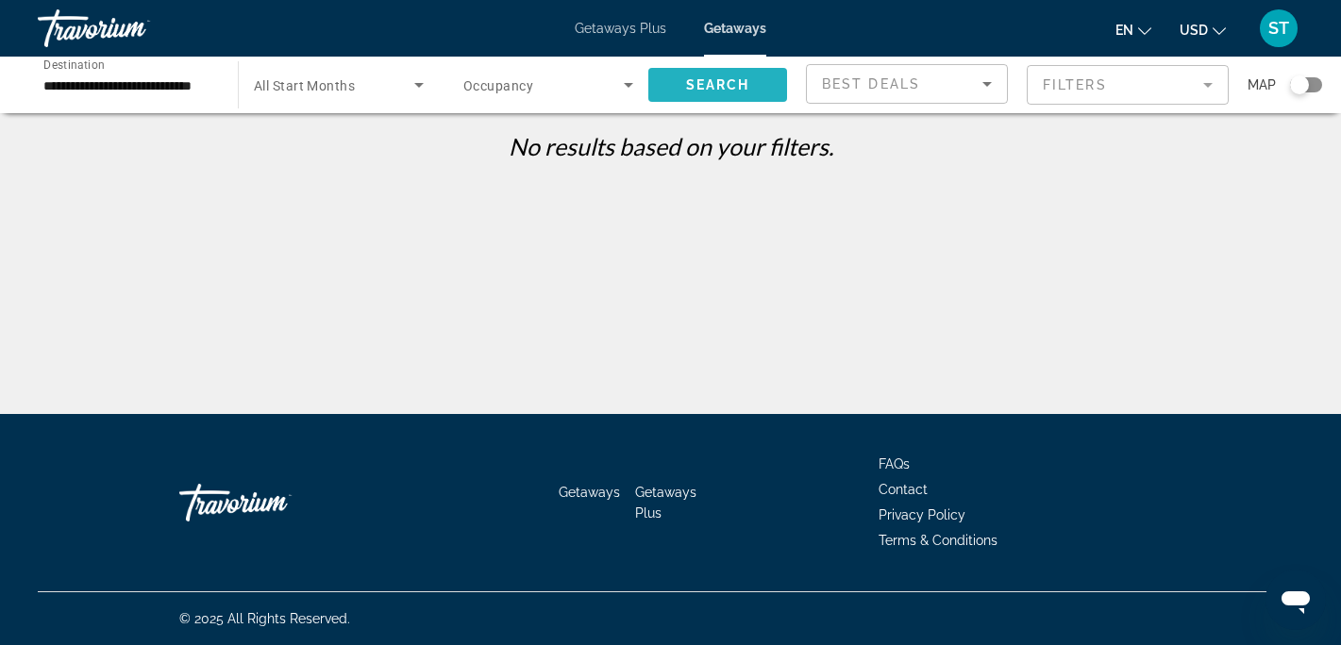
click at [756, 91] on span "Search widget" at bounding box center [717, 84] width 139 height 45
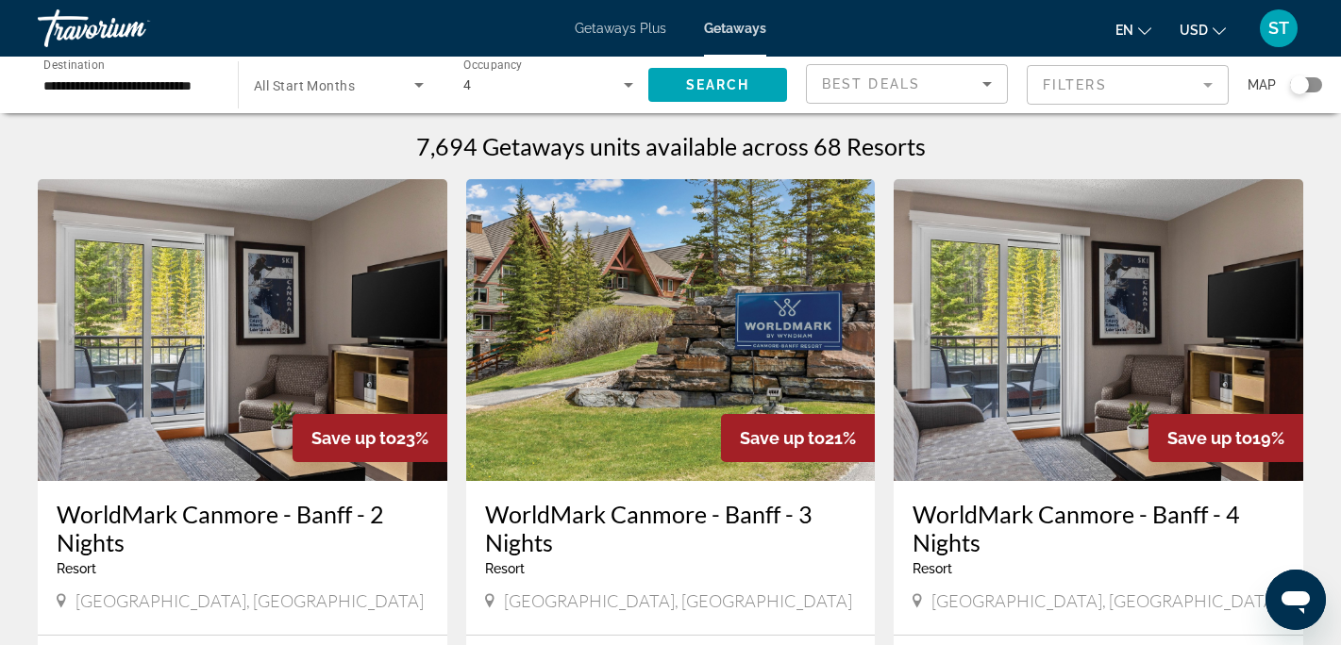
click at [1309, 87] on div "Search widget" at bounding box center [1306, 84] width 32 height 15
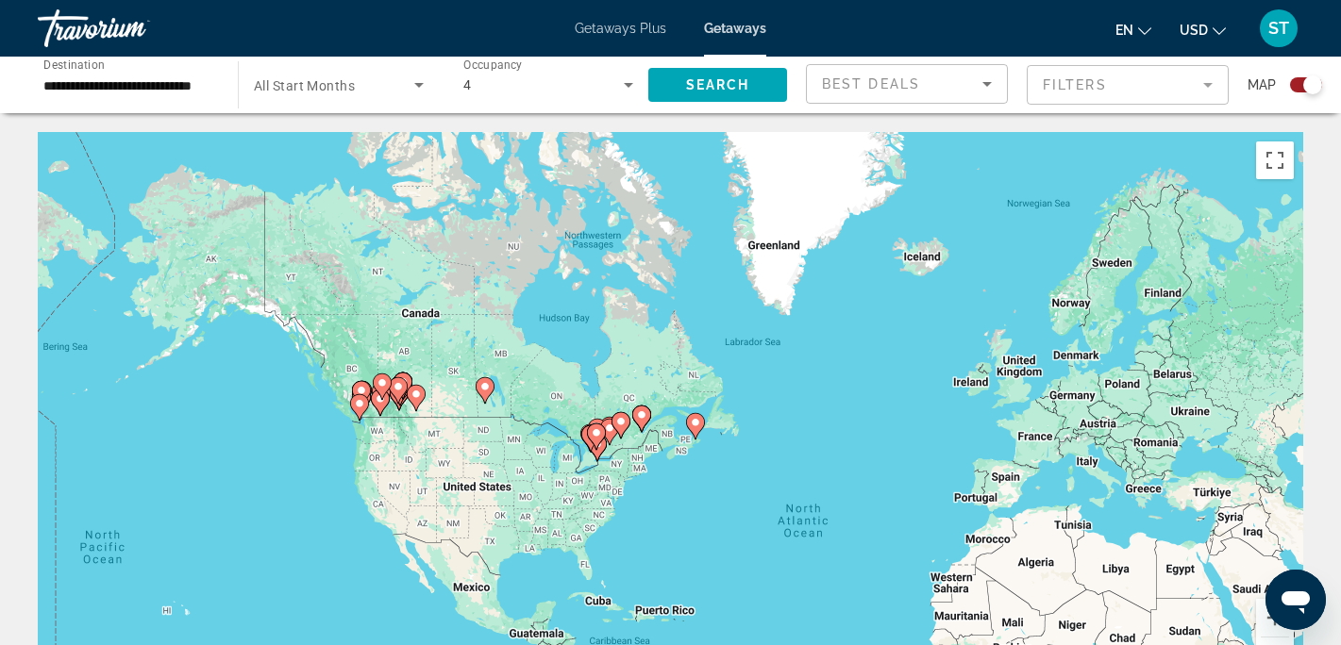
drag, startPoint x: 197, startPoint y: 284, endPoint x: 397, endPoint y: 420, distance: 241.8
click at [397, 420] on div "To activate drag with keyboard, press Alt + Enter. Once in keyboard drag state,…" at bounding box center [670, 415] width 1265 height 566
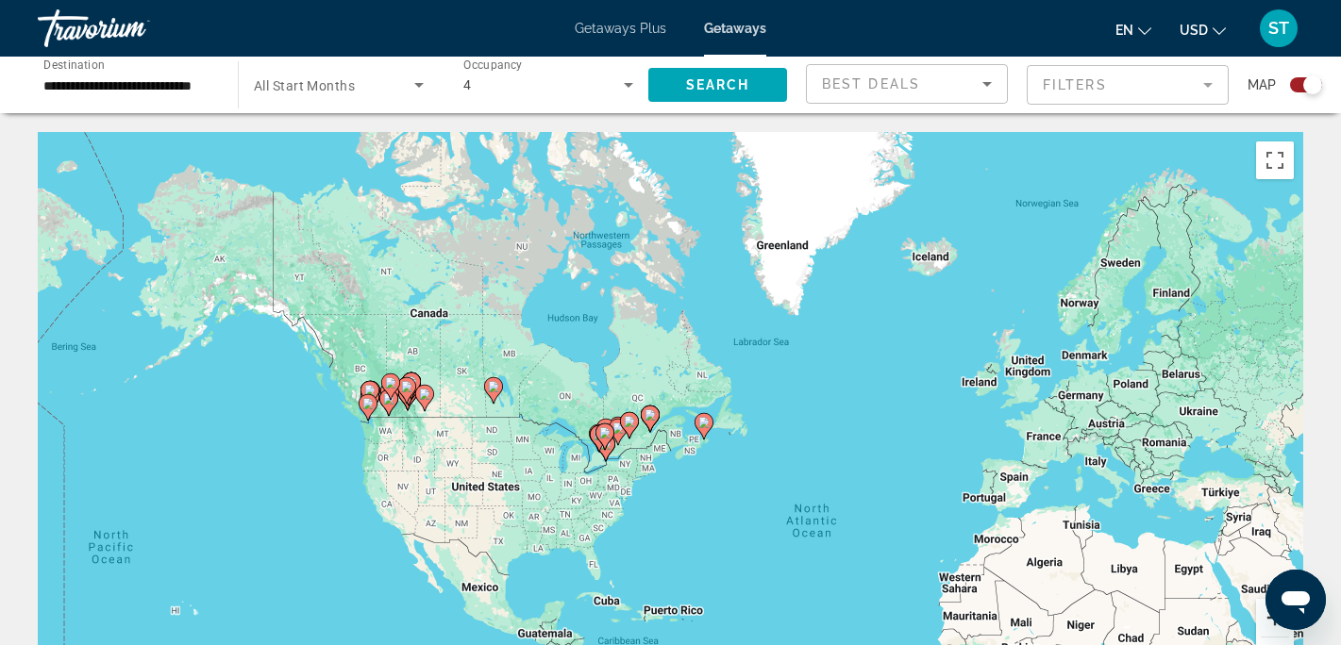
click at [1258, 617] on button "Zoom in" at bounding box center [1275, 618] width 38 height 38
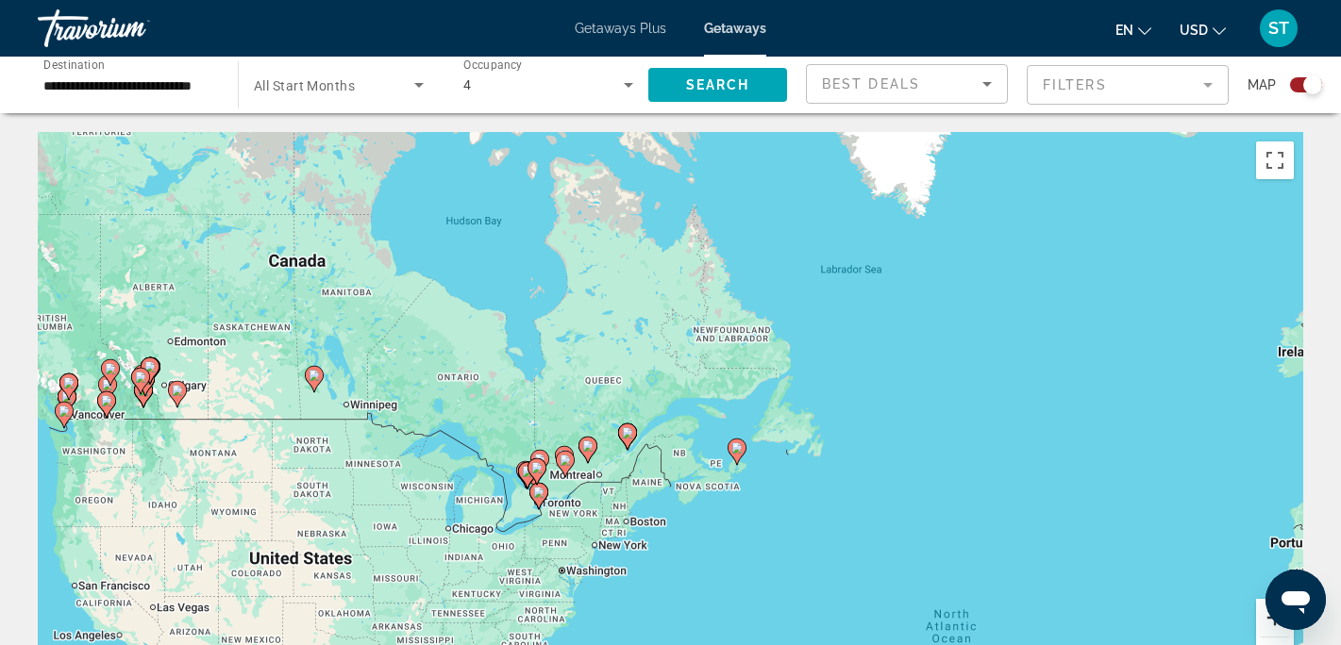
click at [1269, 618] on button "Zoom in" at bounding box center [1275, 618] width 38 height 38
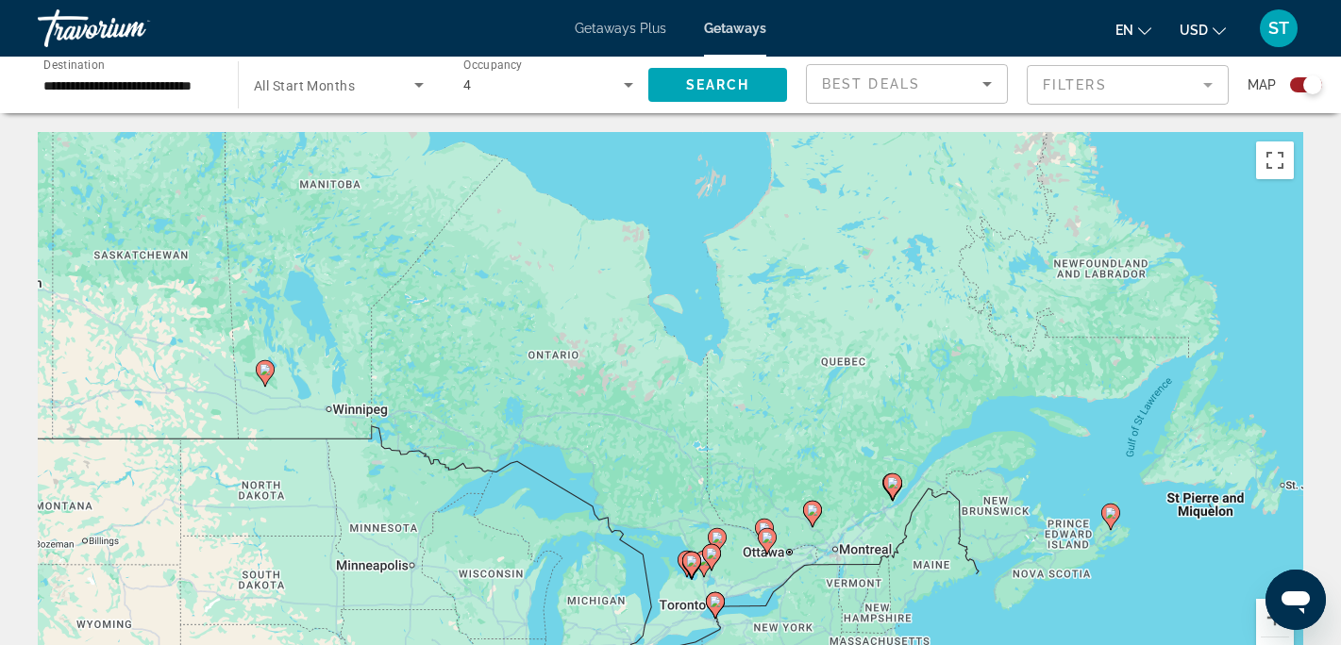
drag, startPoint x: 478, startPoint y: 425, endPoint x: 887, endPoint y: 453, distance: 409.5
click at [887, 453] on div "To activate drag with keyboard, press Alt + Enter. Once in keyboard drag state,…" at bounding box center [670, 415] width 1265 height 566
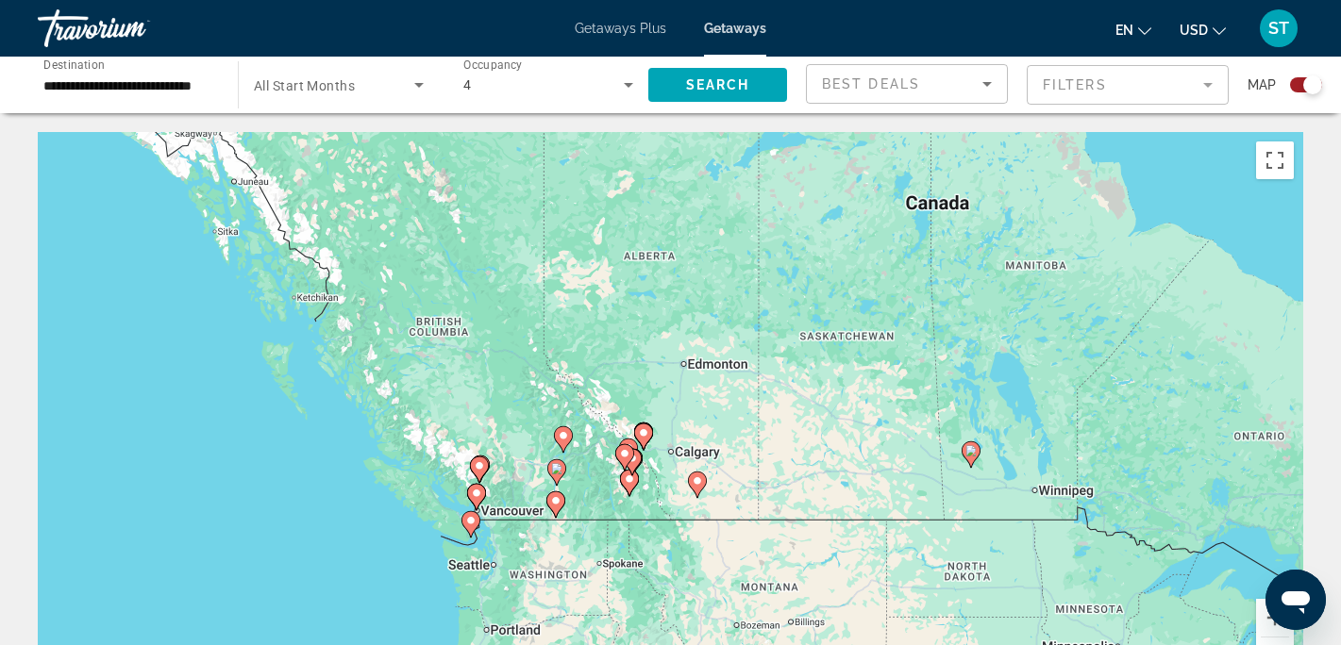
drag, startPoint x: 705, startPoint y: 443, endPoint x: 804, endPoint y: 456, distance: 99.9
click at [804, 456] on div "To activate drag with keyboard, press Alt + Enter. Once in keyboard drag state,…" at bounding box center [670, 415] width 1265 height 566
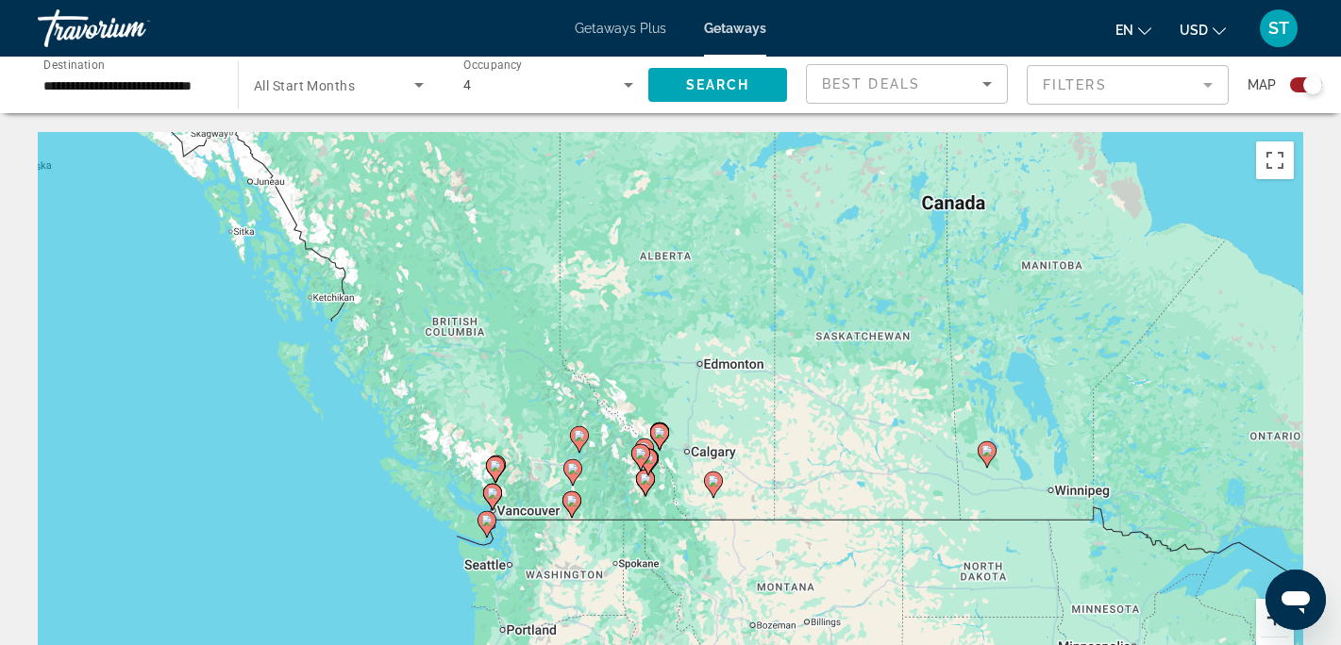
click at [1262, 617] on button "Zoom in" at bounding box center [1275, 618] width 38 height 38
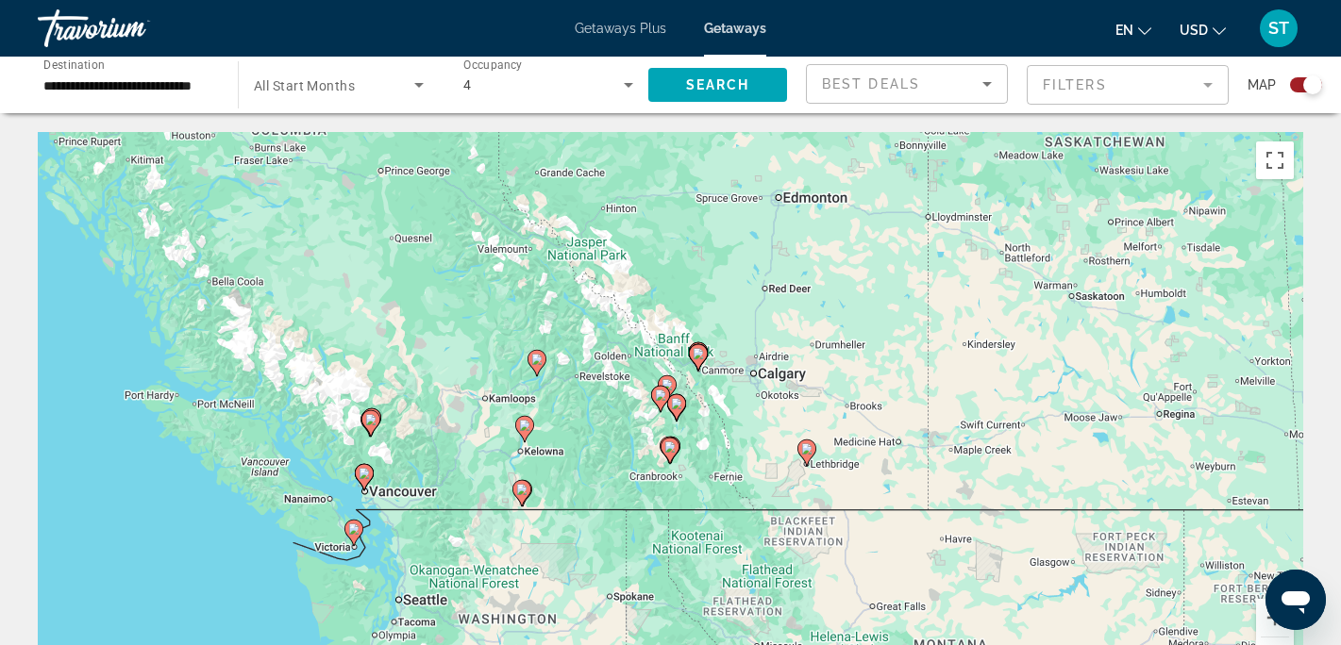
drag, startPoint x: 774, startPoint y: 453, endPoint x: 824, endPoint y: 339, distance: 124.6
click at [824, 339] on div "To activate drag with keyboard, press Alt + Enter. Once in keyboard drag state,…" at bounding box center [670, 415] width 1265 height 566
click at [1267, 622] on button "Zoom in" at bounding box center [1275, 618] width 38 height 38
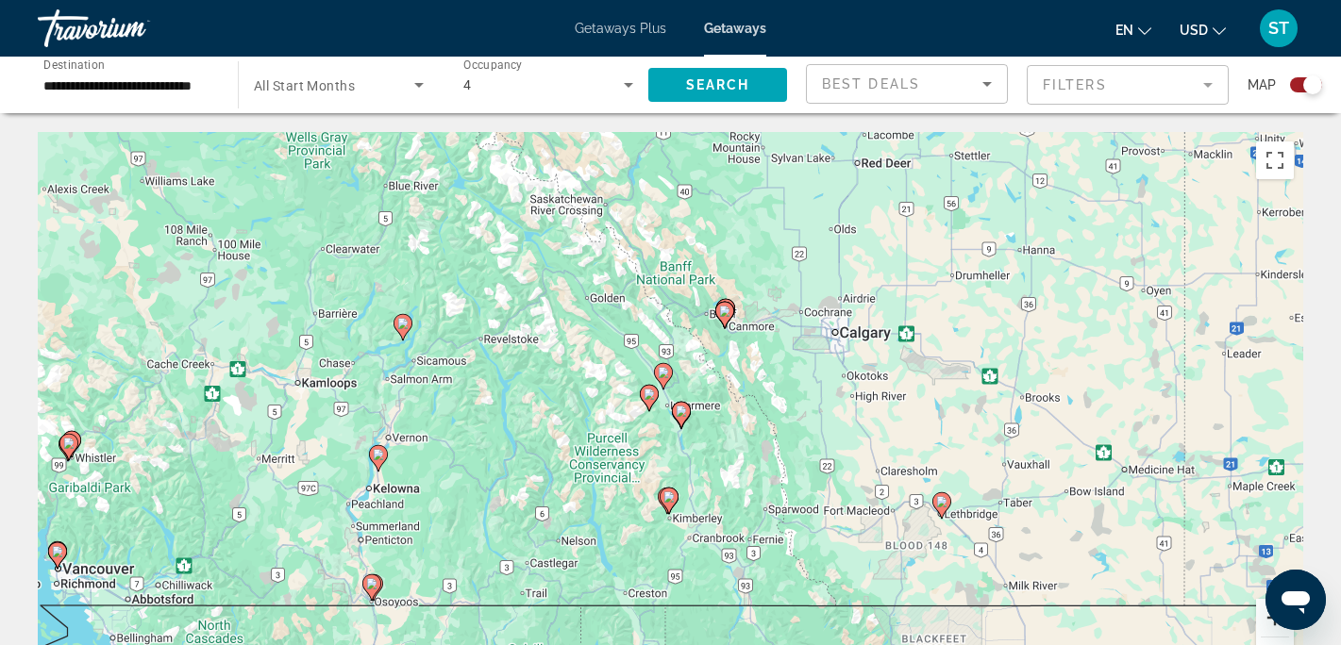
click at [1267, 618] on button "Zoom in" at bounding box center [1275, 618] width 38 height 38
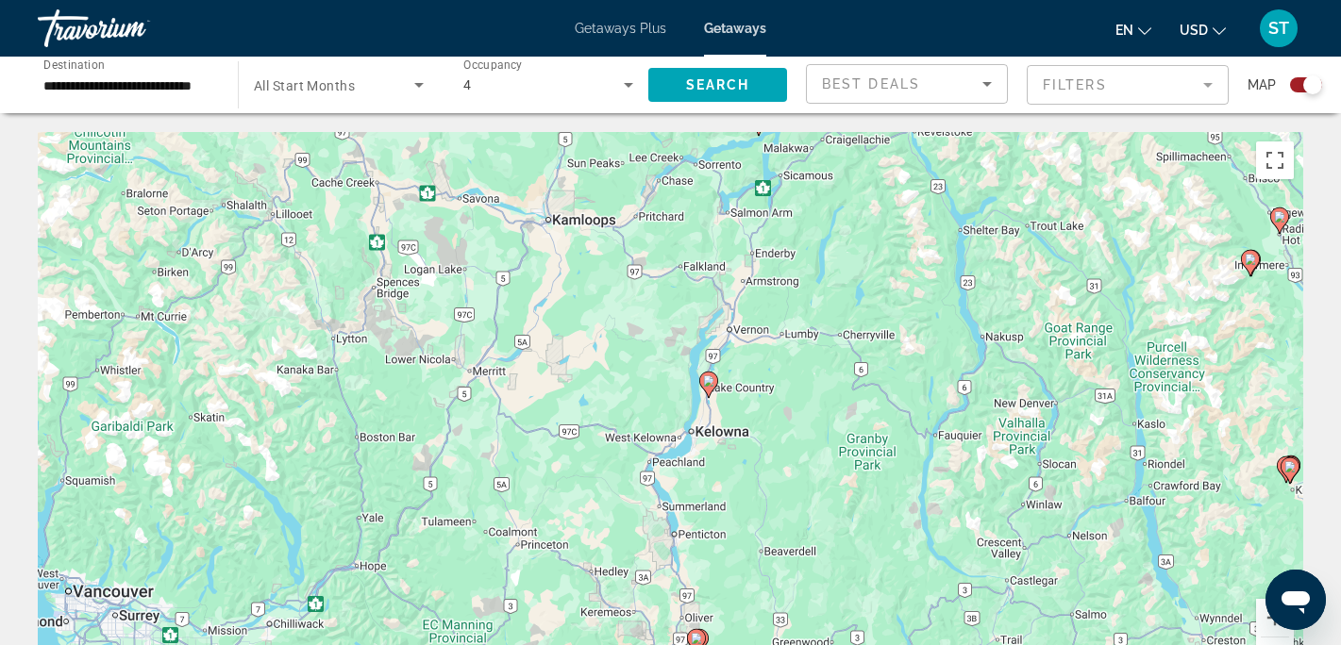
drag, startPoint x: 550, startPoint y: 549, endPoint x: 1164, endPoint y: 418, distance: 628.1
click at [1164, 418] on div "To activate drag with keyboard, press Alt + Enter. Once in keyboard drag state,…" at bounding box center [670, 415] width 1265 height 566
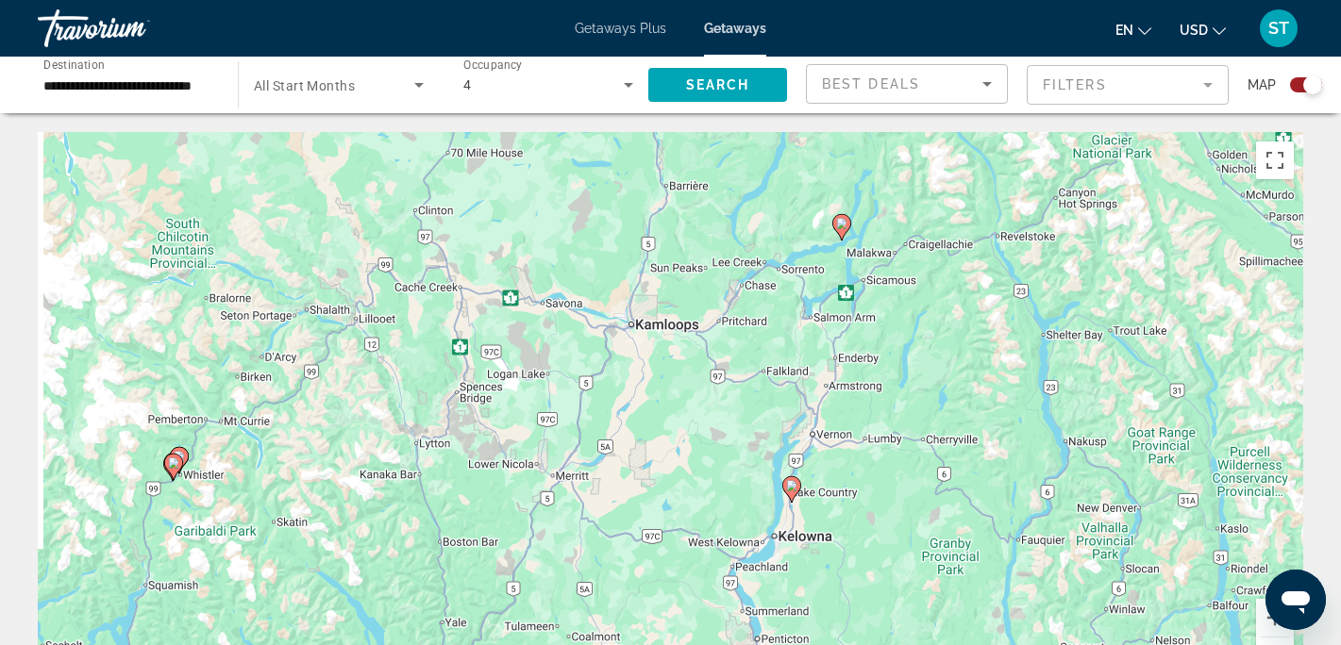
drag, startPoint x: 901, startPoint y: 220, endPoint x: 992, endPoint y: 329, distance: 142.1
click at [992, 329] on div "To activate drag with keyboard, press Alt + Enter. Once in keyboard drag state,…" at bounding box center [670, 415] width 1265 height 566
click at [795, 488] on image "Main content" at bounding box center [791, 483] width 11 height 11
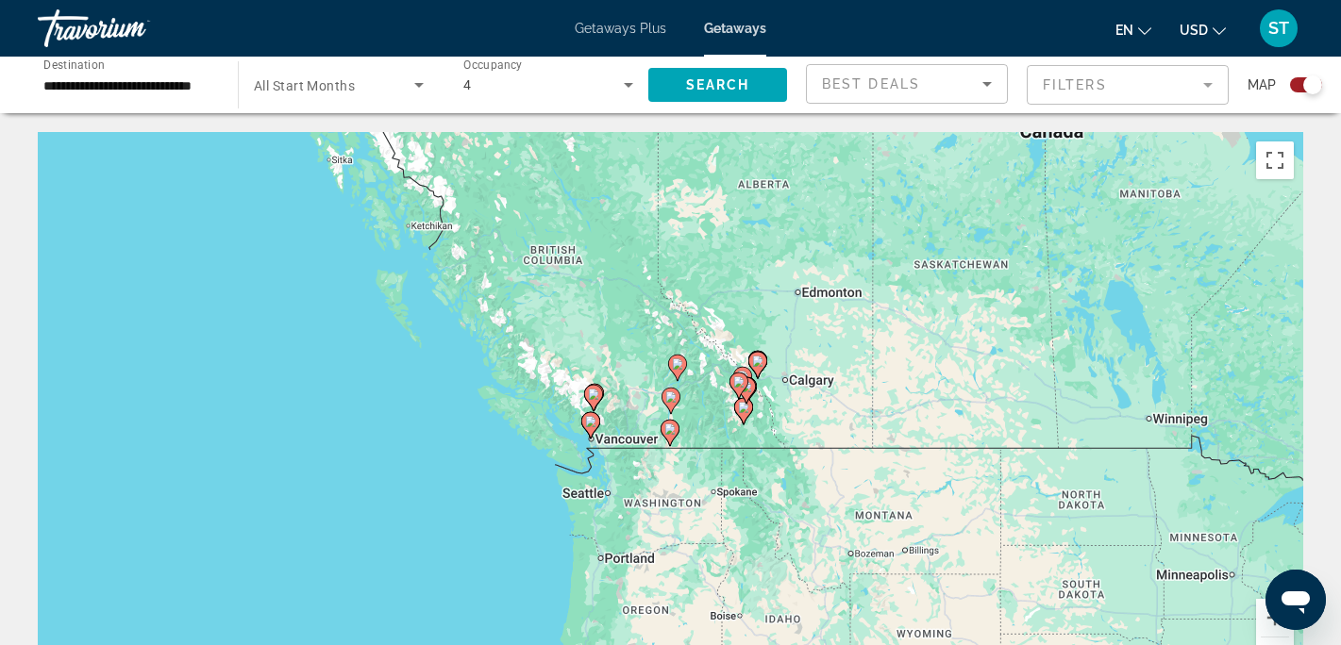
click at [673, 401] on image "Main content" at bounding box center [670, 397] width 11 height 11
type input "**********"
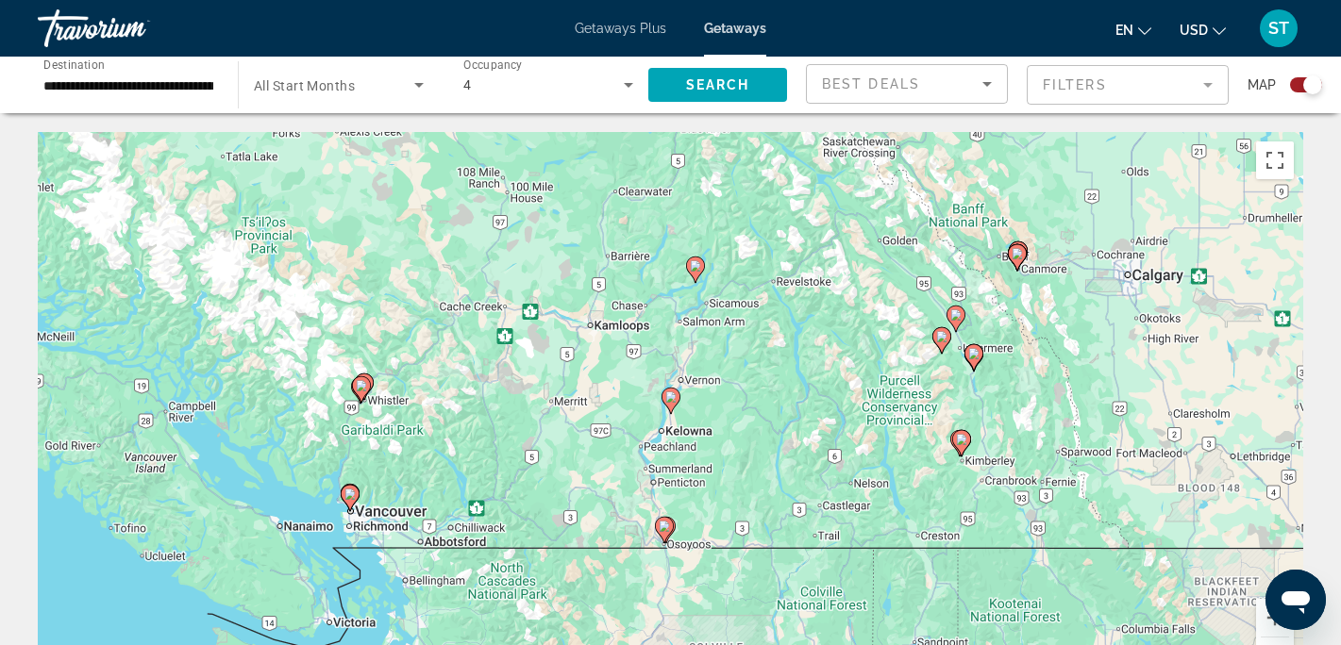
click at [670, 394] on image "Main content" at bounding box center [670, 397] width 11 height 11
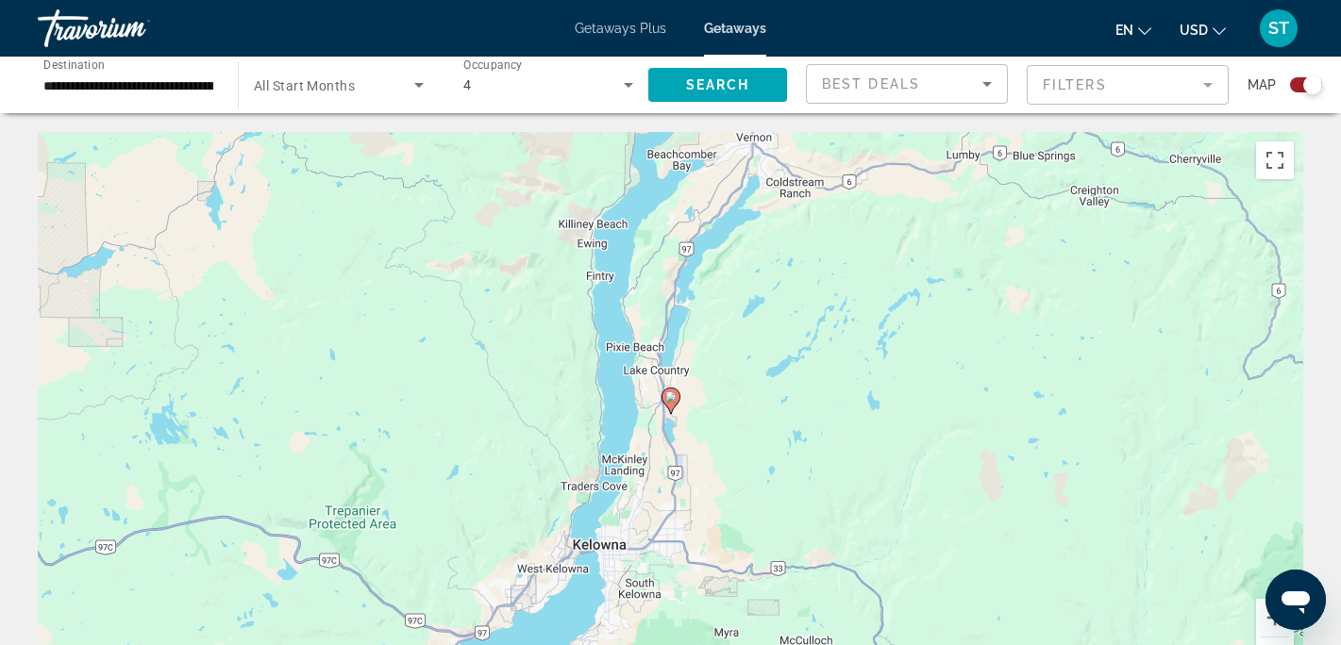
click at [669, 403] on icon "Main content" at bounding box center [669, 401] width 17 height 25
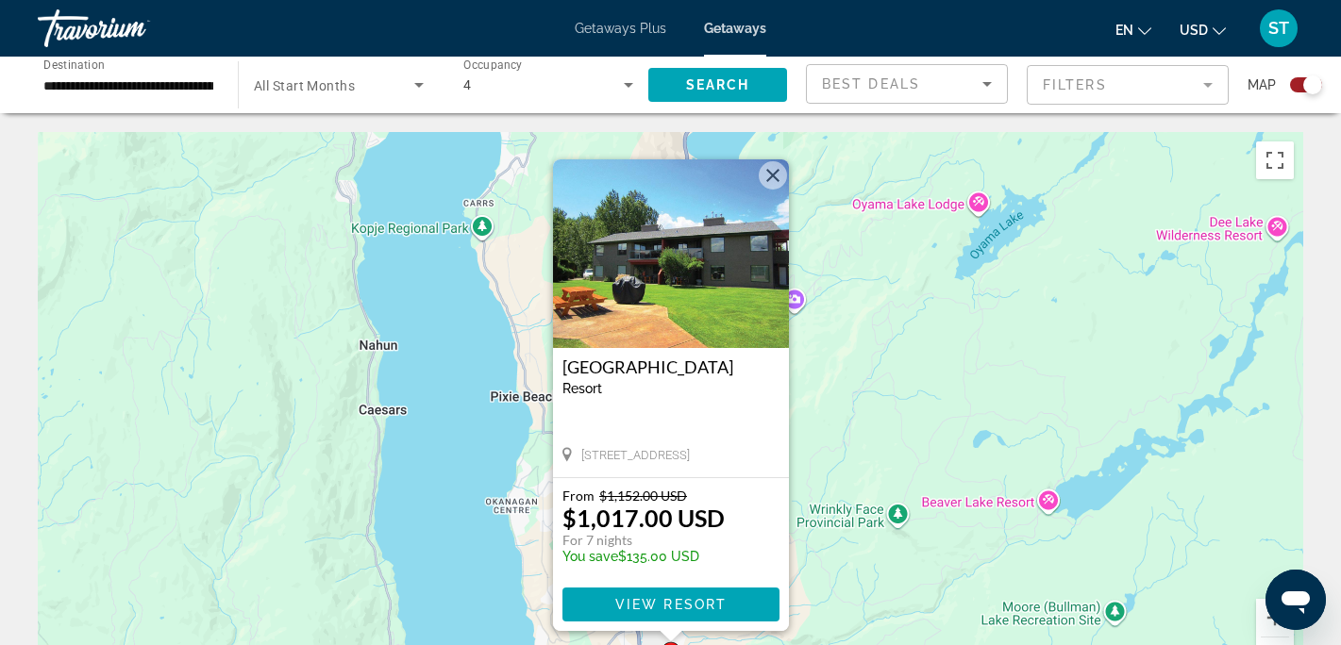
click at [776, 174] on button "Close" at bounding box center [773, 175] width 28 height 28
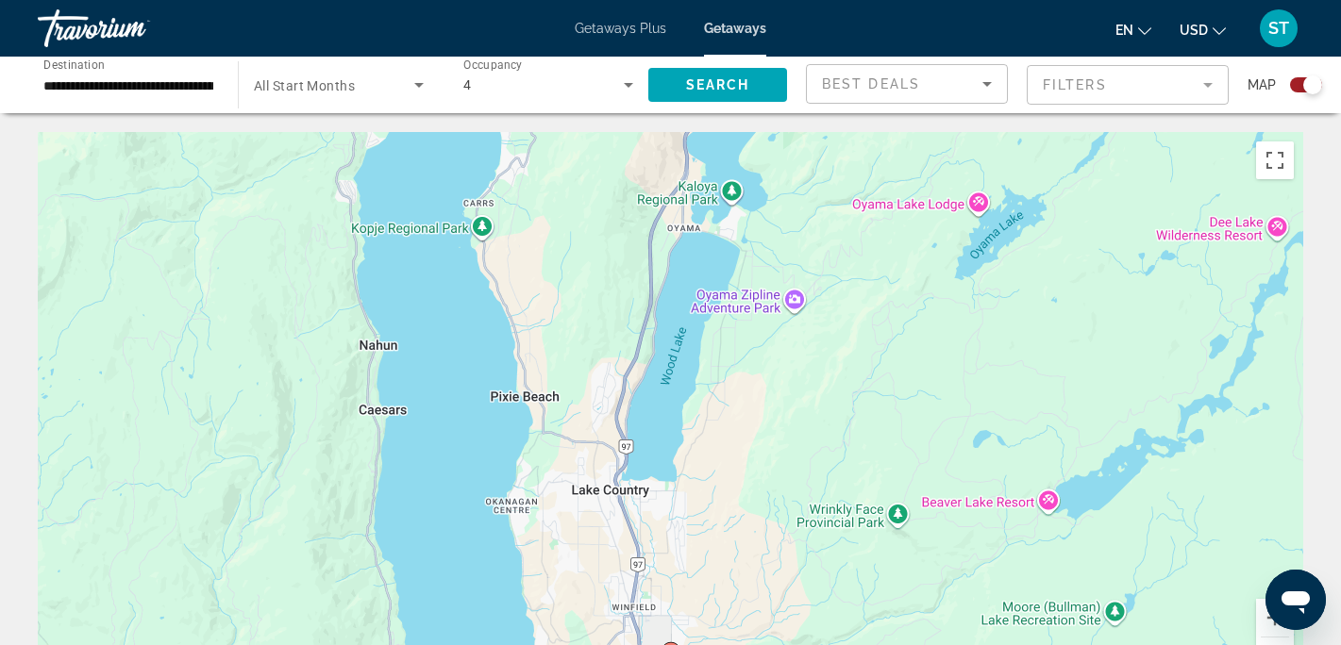
click at [739, 337] on div "To navigate, press the arrow keys. To activate drag with keyboard, press Alt + …" at bounding box center [670, 415] width 1265 height 566
click at [1281, 638] on button "Zoom out" at bounding box center [1275, 657] width 38 height 38
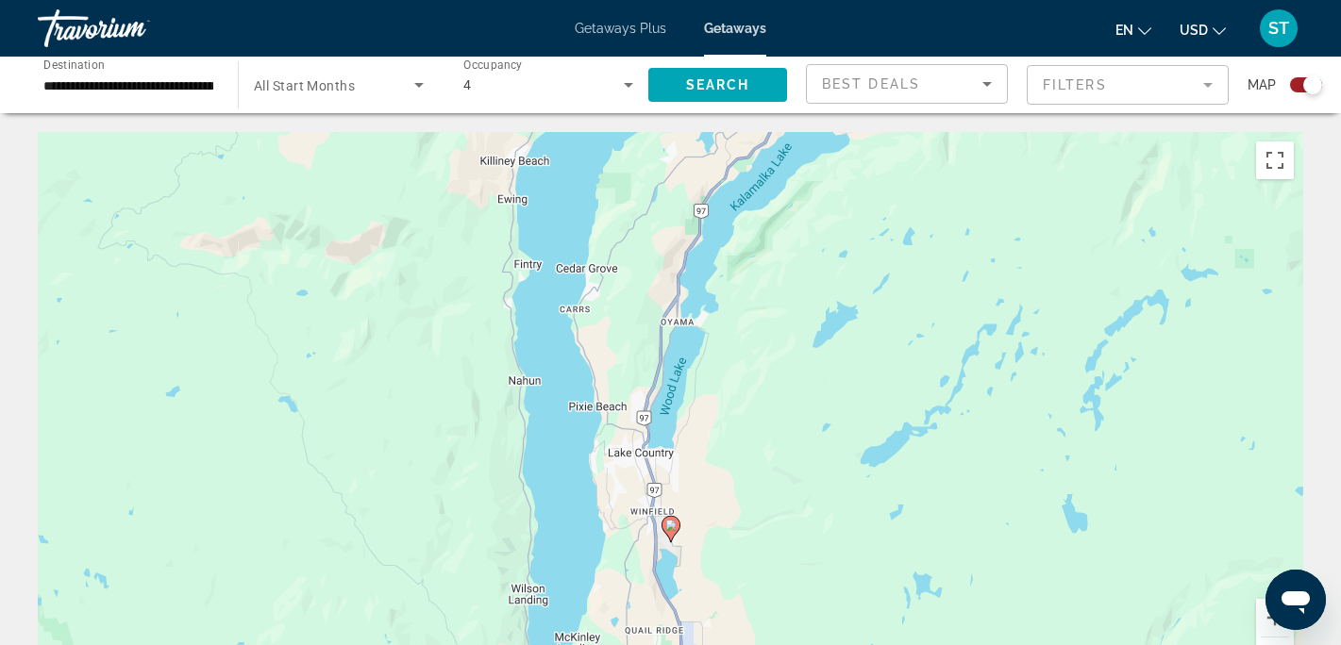
click at [1281, 638] on button "Zoom out" at bounding box center [1275, 657] width 38 height 38
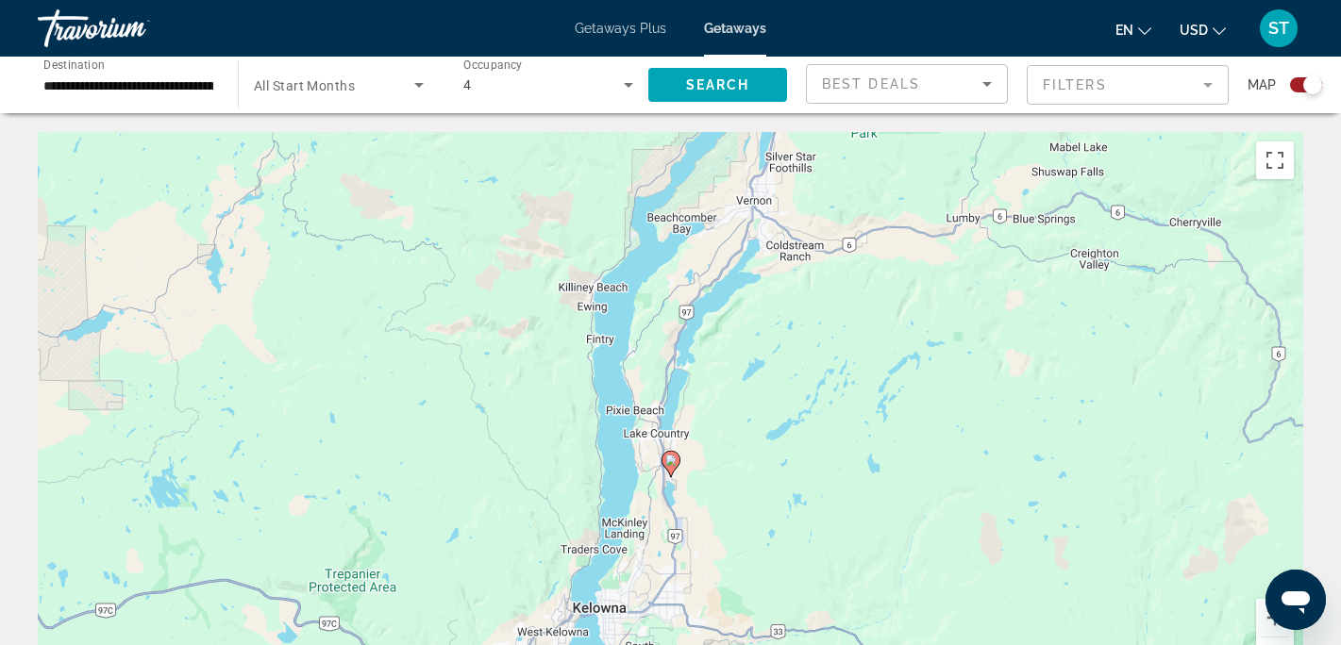
click at [1281, 638] on button "Zoom out" at bounding box center [1275, 657] width 38 height 38
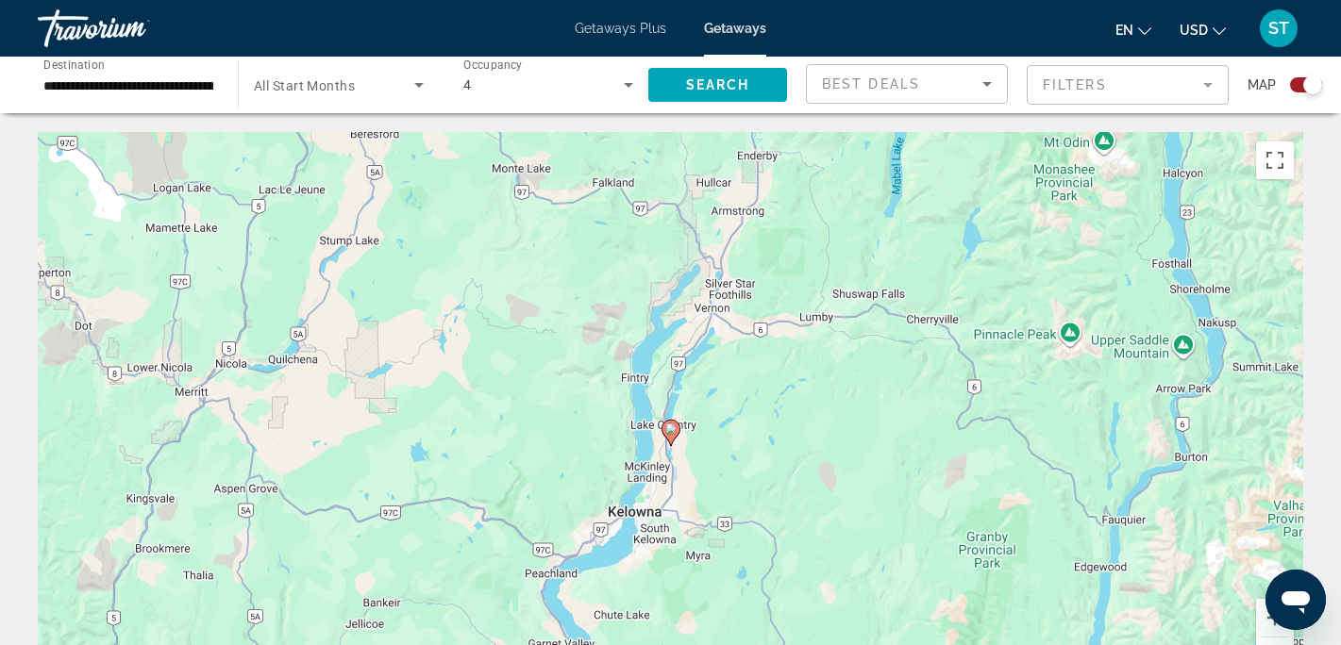
click at [1281, 638] on button "Zoom out" at bounding box center [1275, 657] width 38 height 38
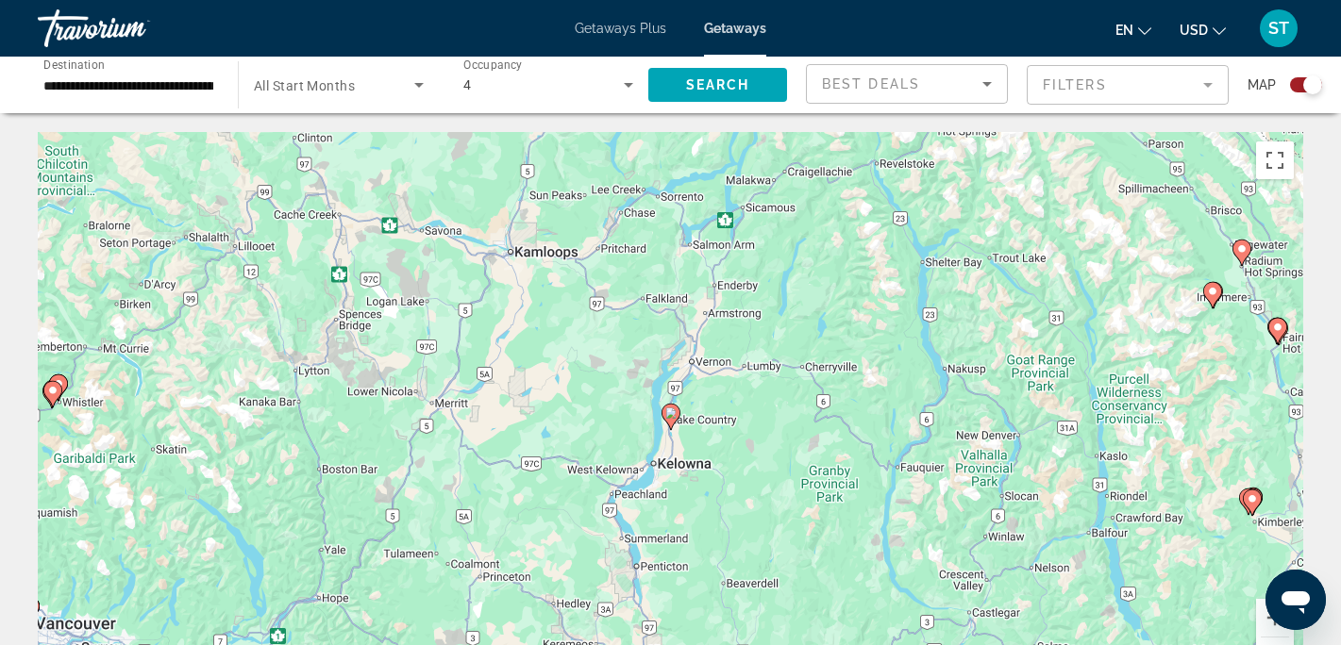
click at [1281, 638] on button "Zoom out" at bounding box center [1275, 657] width 38 height 38
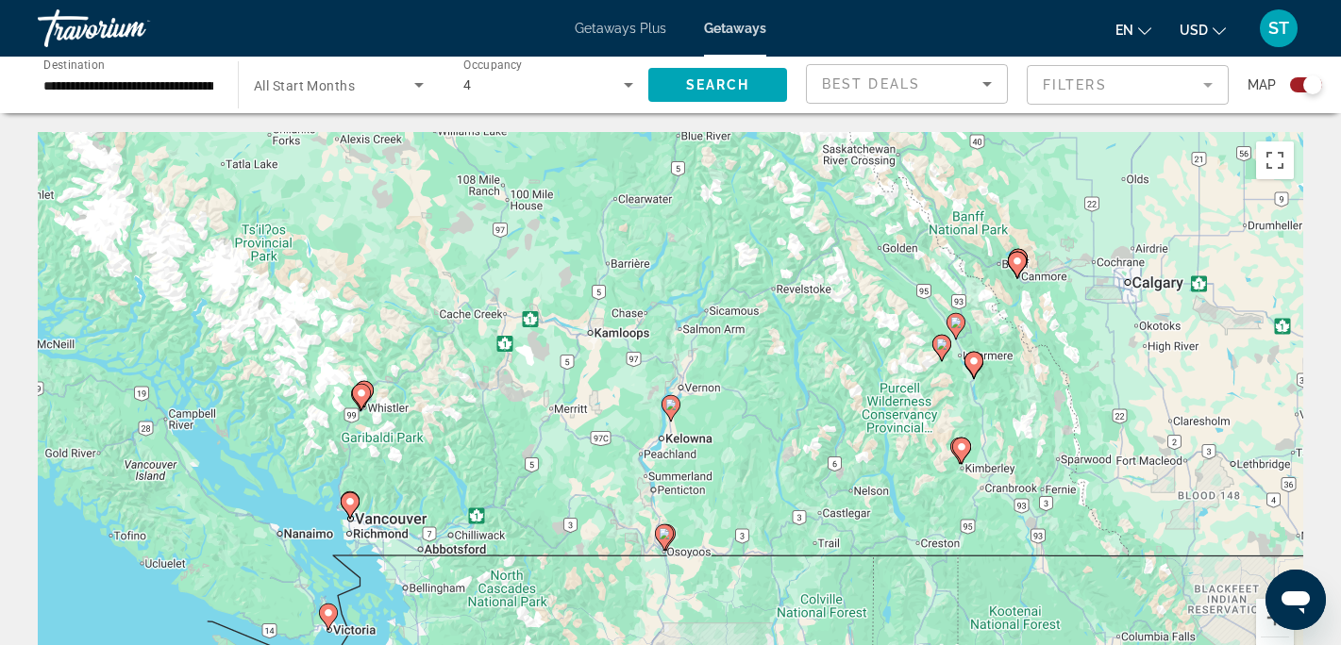
click at [667, 537] on image "Main content" at bounding box center [664, 533] width 11 height 11
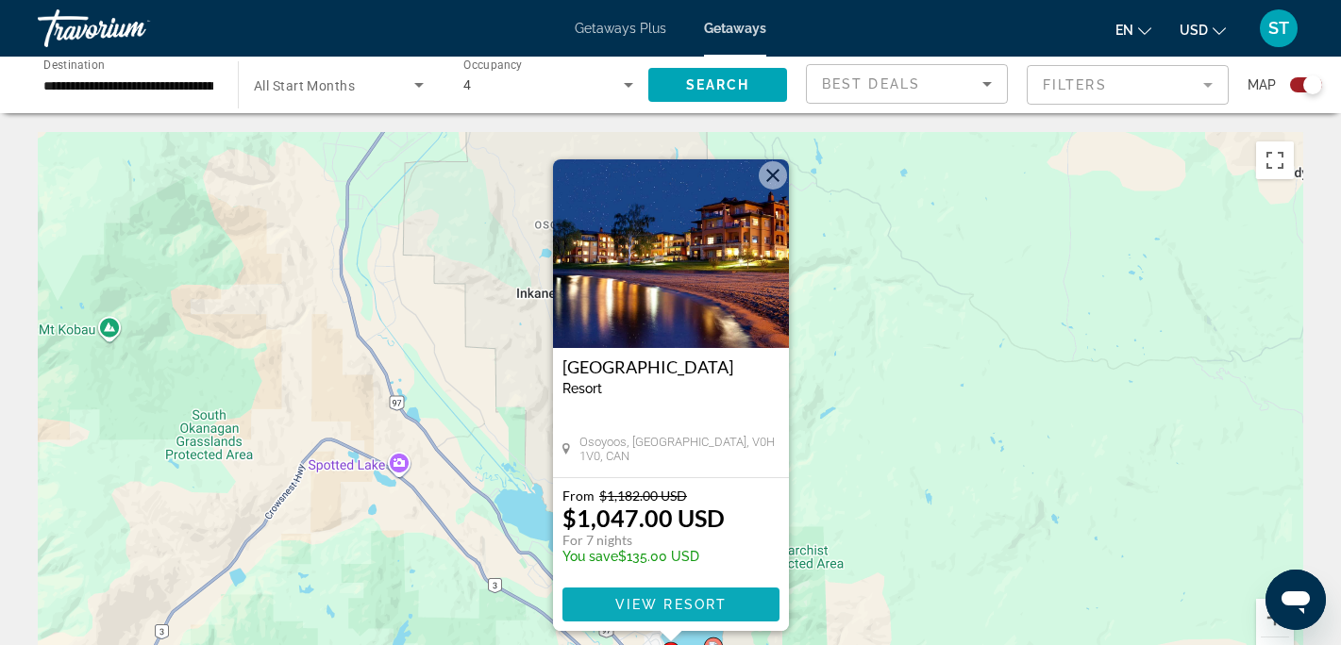
click at [653, 602] on span "View Resort" at bounding box center [669, 604] width 111 height 15
